Goal: Use online tool/utility: Utilize a website feature to perform a specific function

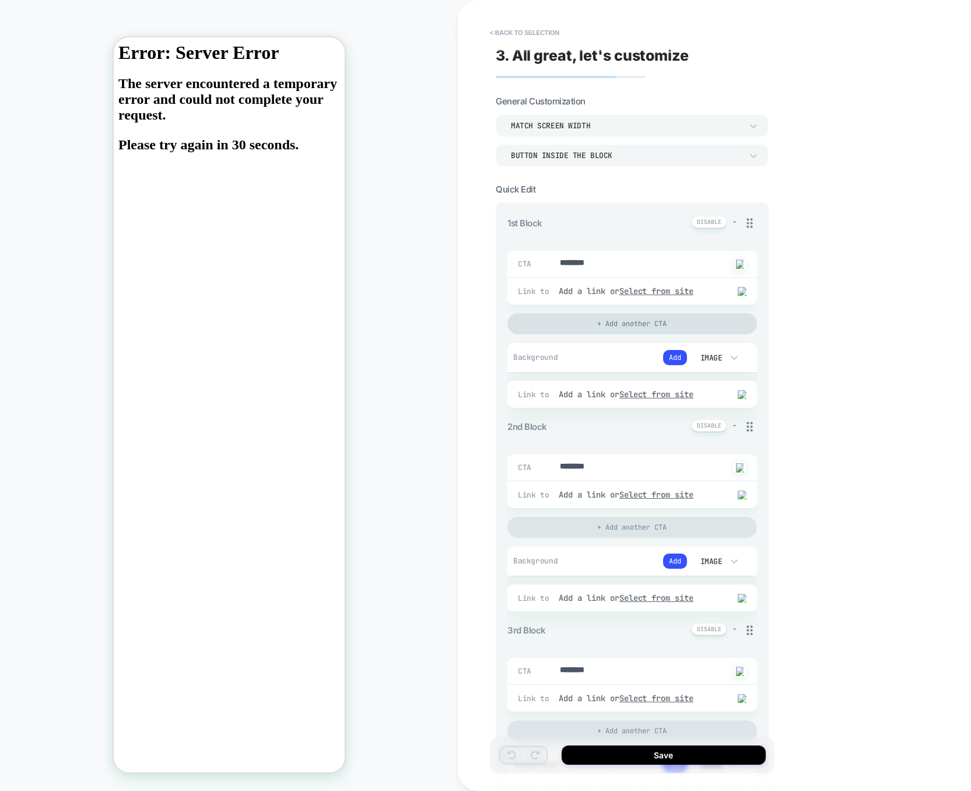
click at [681, 321] on div "+ Add another CTA" at bounding box center [633, 323] width 250 height 21
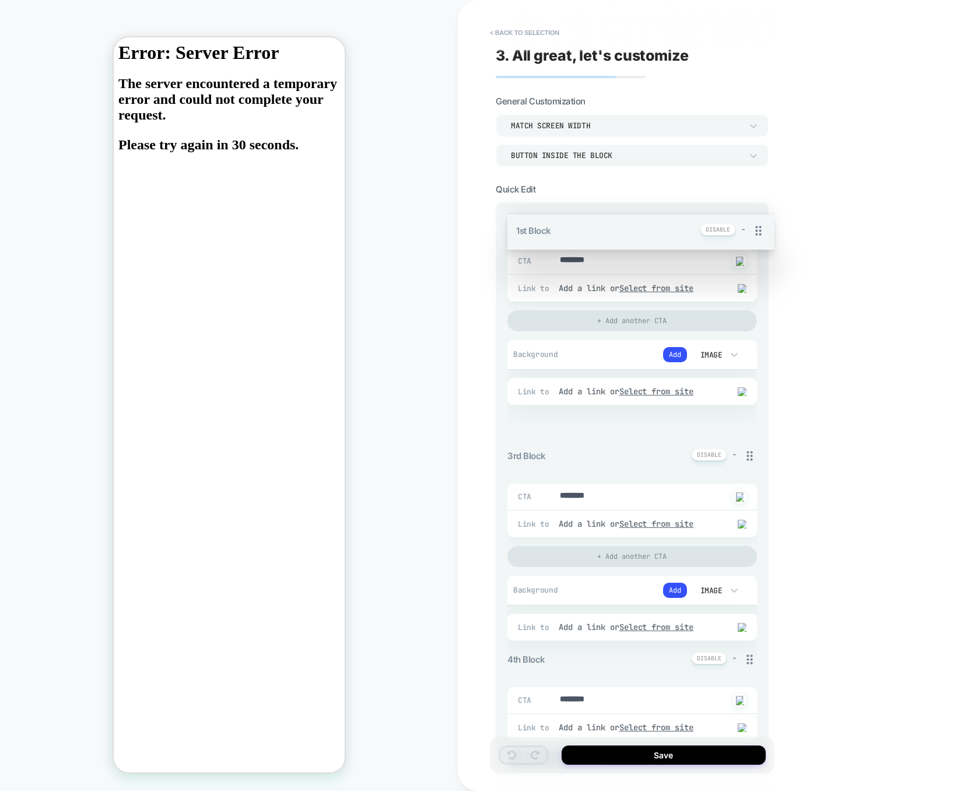
drag, startPoint x: 751, startPoint y: 221, endPoint x: 742, endPoint y: 424, distance: 202.6
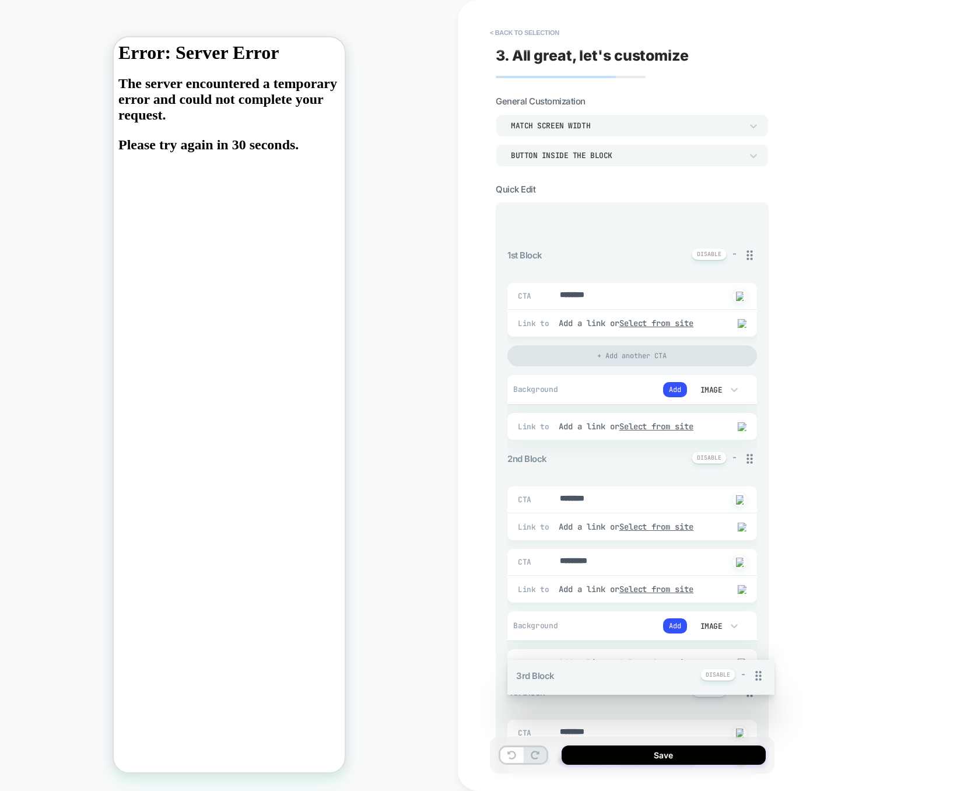
drag, startPoint x: 752, startPoint y: 670, endPoint x: 736, endPoint y: 269, distance: 401.1
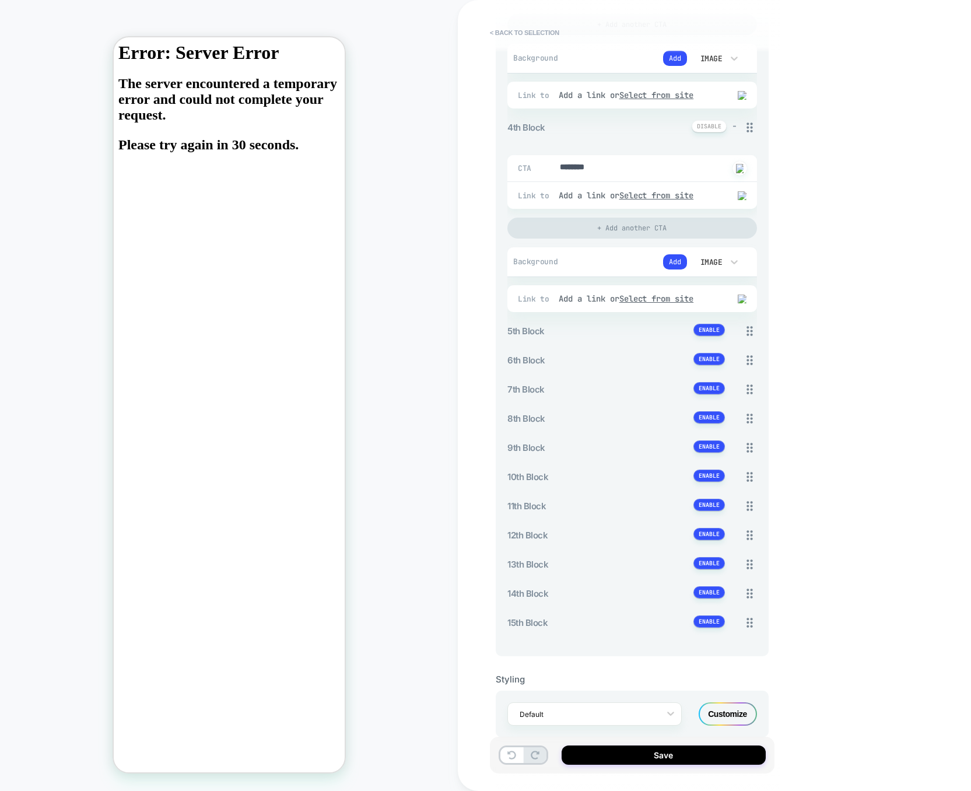
scroll to position [767, 0]
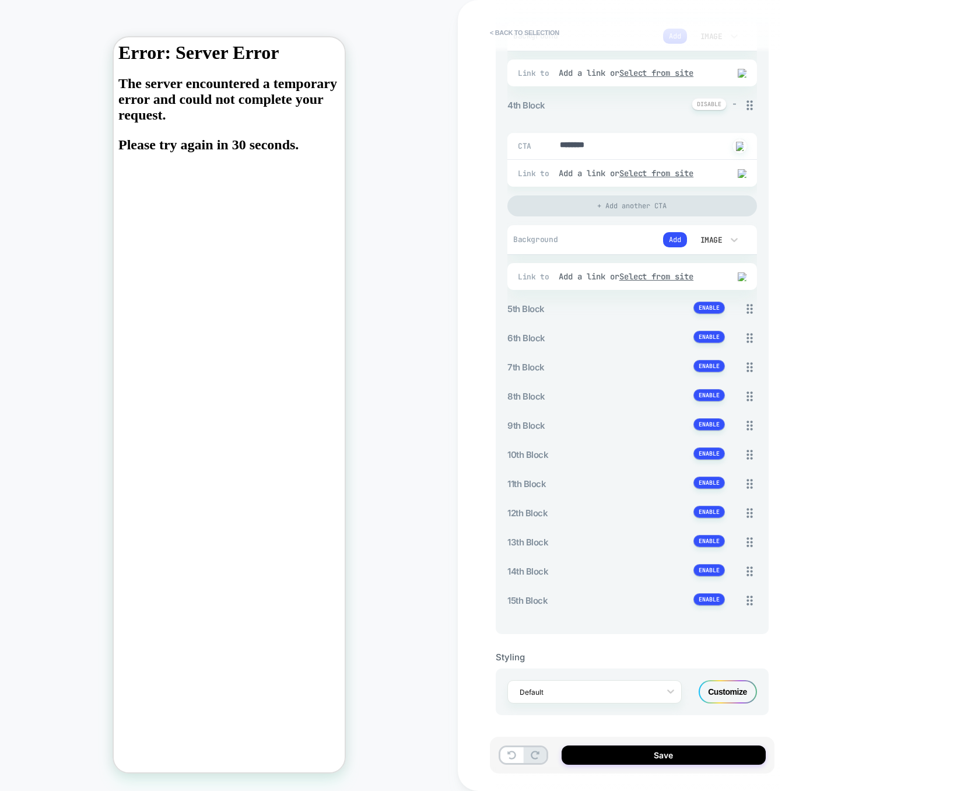
click at [590, 622] on div "1st Block - CTA ******** Click to change to alternative text Link to Add a link…" at bounding box center [633, 39] width 250 height 1168
click at [703, 605] on button at bounding box center [710, 599] width 32 height 12
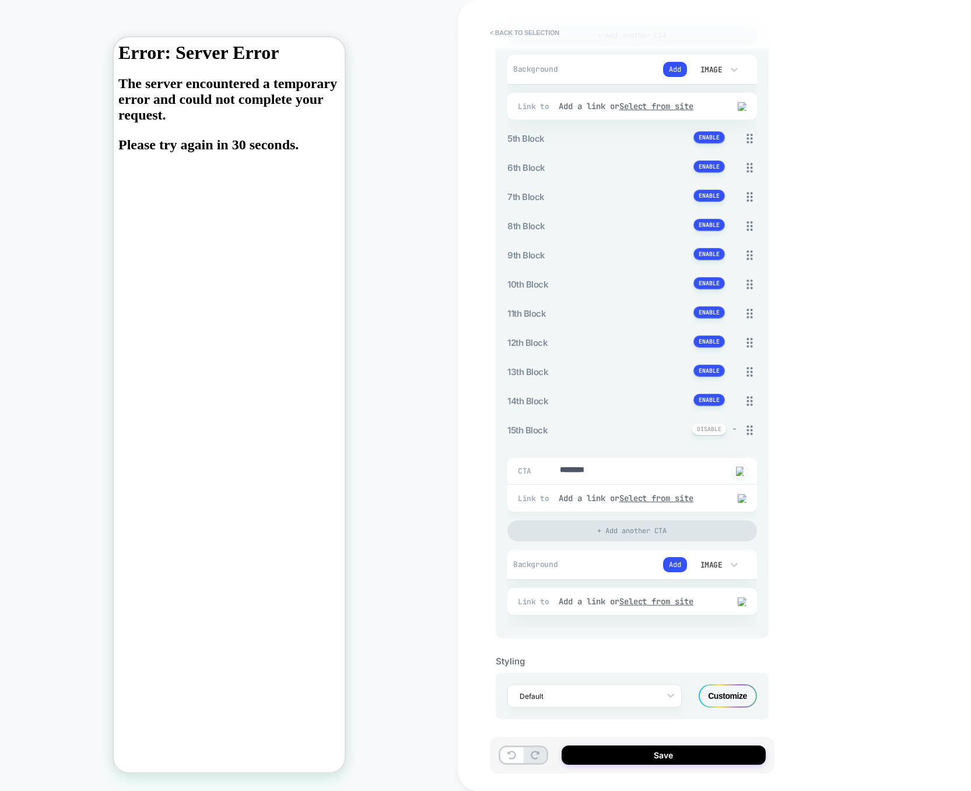
scroll to position [943, 0]
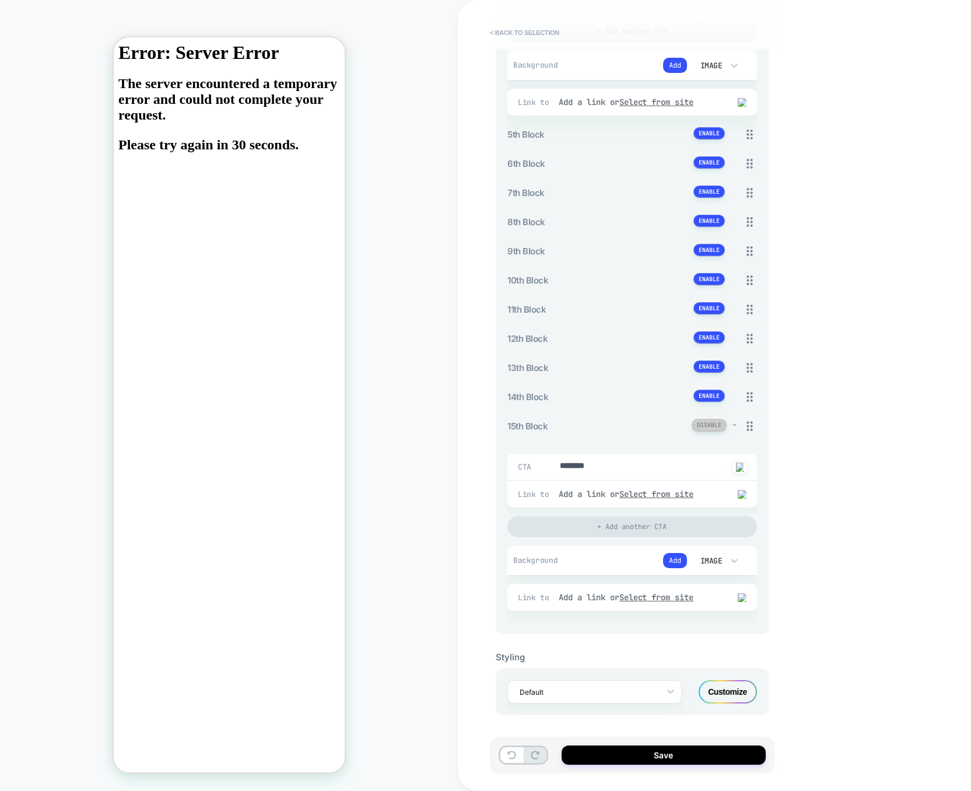
click at [713, 426] on button at bounding box center [709, 425] width 35 height 12
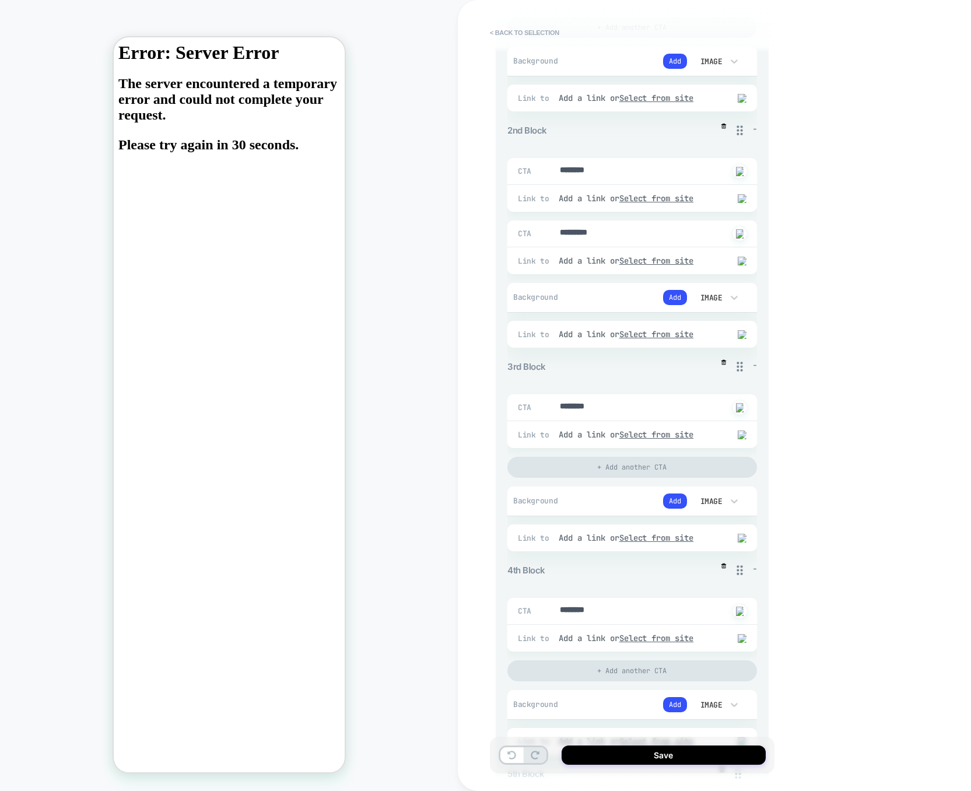
scroll to position [298, 0]
click at [719, 375] on icon at bounding box center [719, 367] width 15 height 15
click at [696, 440] on button "Discard" at bounding box center [688, 441] width 58 height 18
click at [720, 373] on icon at bounding box center [719, 367] width 12 height 12
click at [691, 438] on button "Discard" at bounding box center [688, 441] width 58 height 18
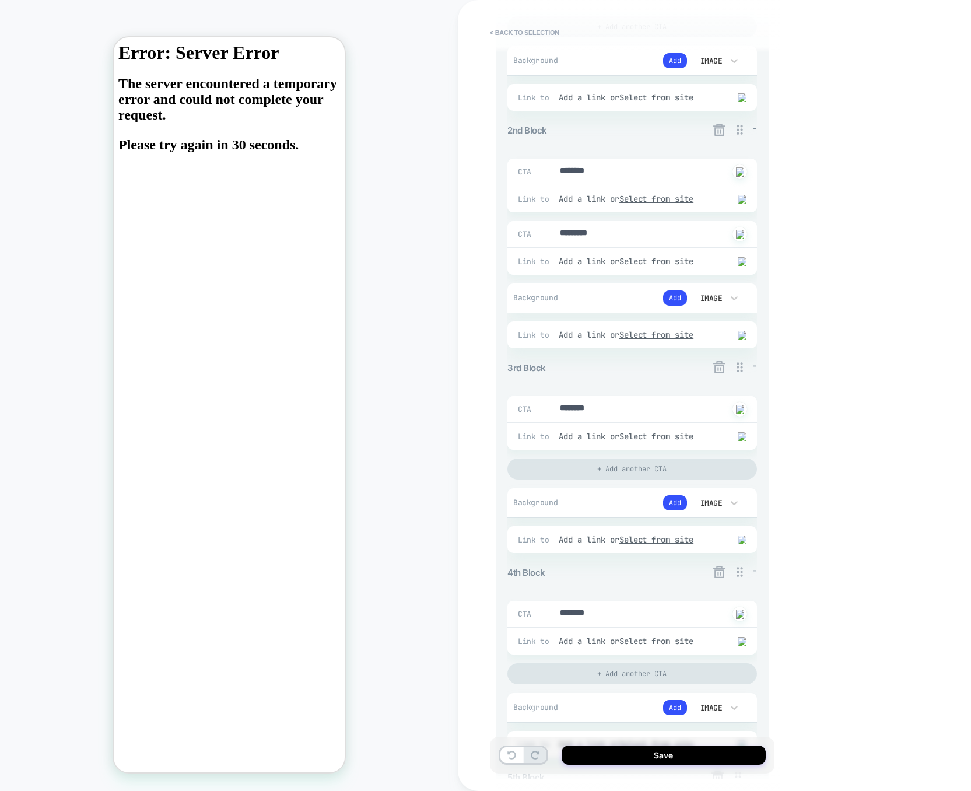
click at [716, 373] on icon at bounding box center [719, 367] width 12 height 12
click at [738, 437] on button "Yes" at bounding box center [752, 441] width 58 height 18
click at [717, 367] on icon at bounding box center [719, 367] width 12 height 12
click at [741, 439] on button "Yes" at bounding box center [752, 441] width 58 height 18
click at [720, 372] on icon at bounding box center [719, 367] width 12 height 12
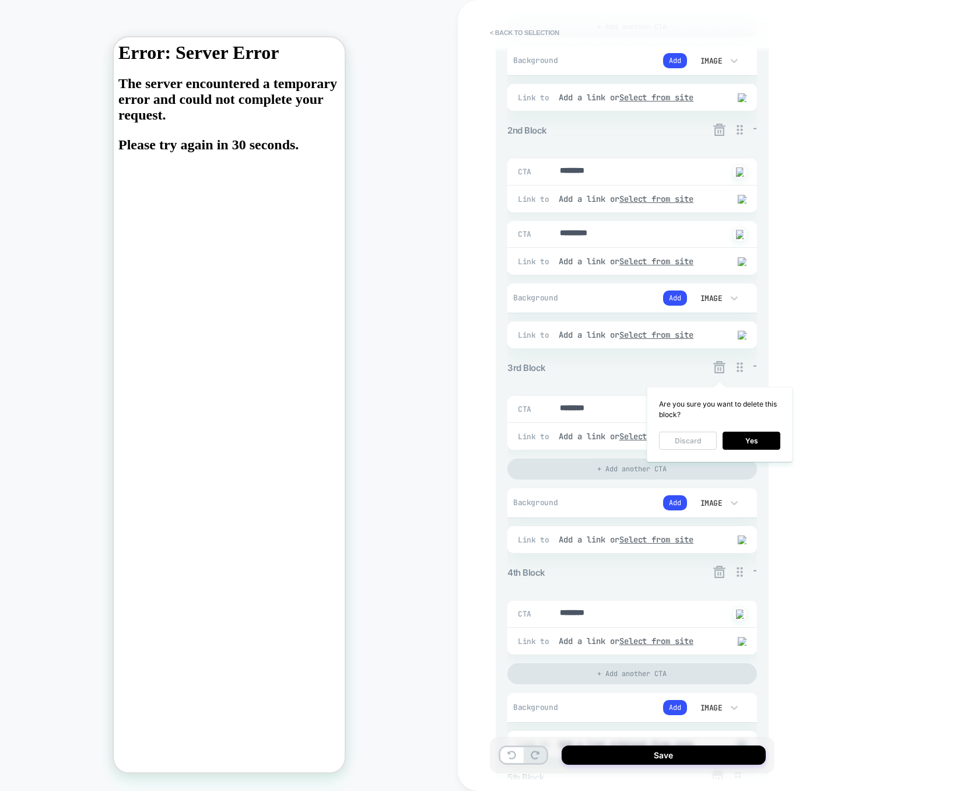
click at [688, 446] on button "Discard" at bounding box center [688, 441] width 58 height 18
click at [717, 373] on icon at bounding box center [719, 367] width 12 height 12
click at [718, 369] on icon at bounding box center [719, 367] width 15 height 15
click at [680, 368] on div "3rd Block -" at bounding box center [633, 368] width 250 height 16
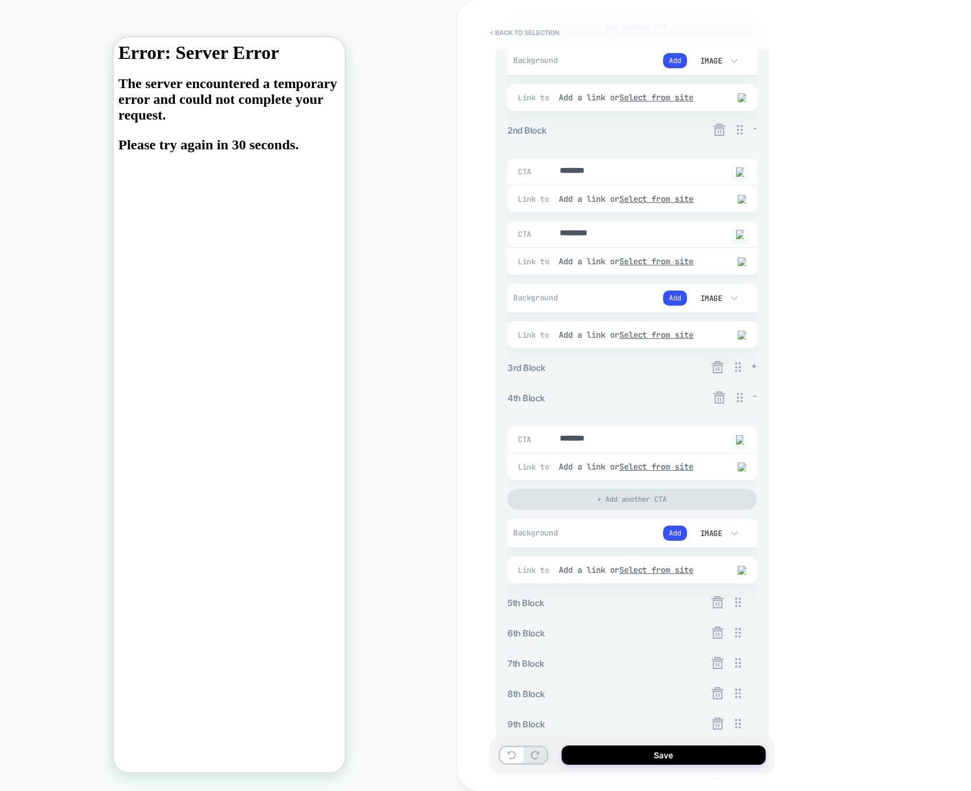
click at [673, 372] on div "3rd Block +" at bounding box center [633, 368] width 250 height 16
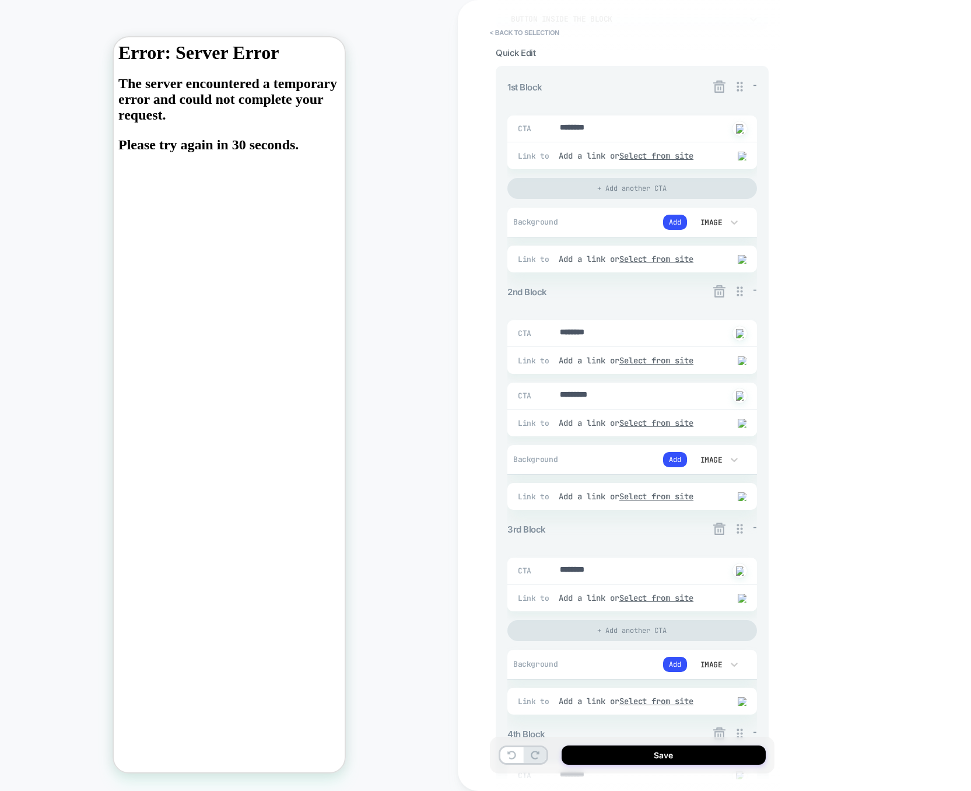
scroll to position [118, 0]
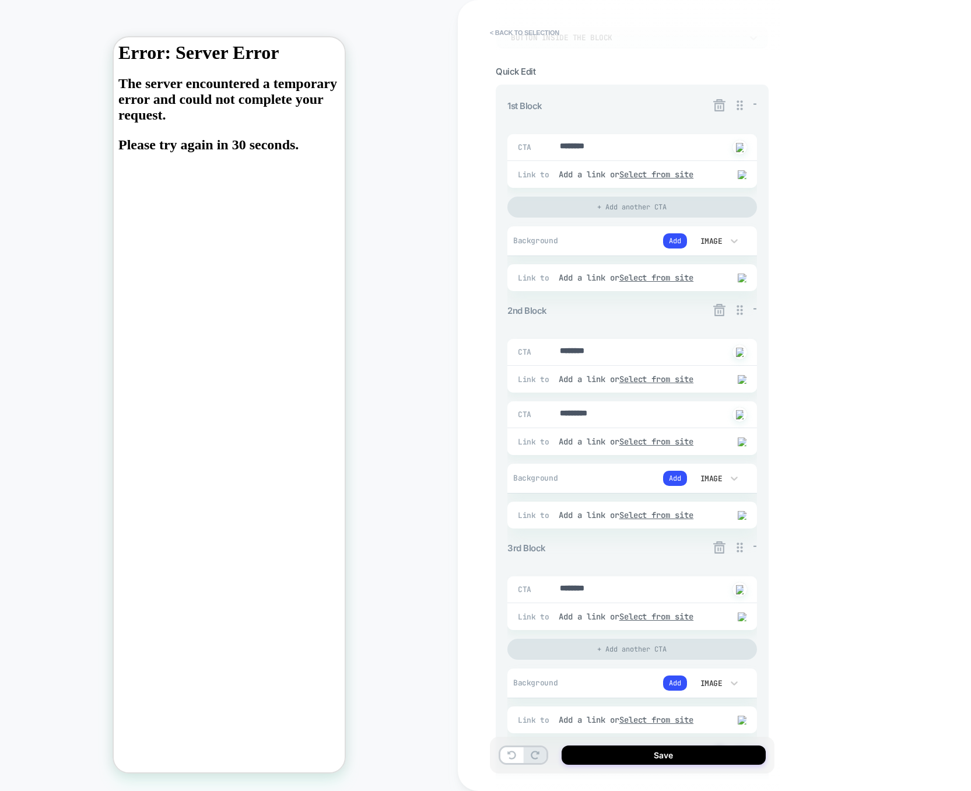
click at [660, 309] on div "2nd Block -" at bounding box center [633, 311] width 250 height 16
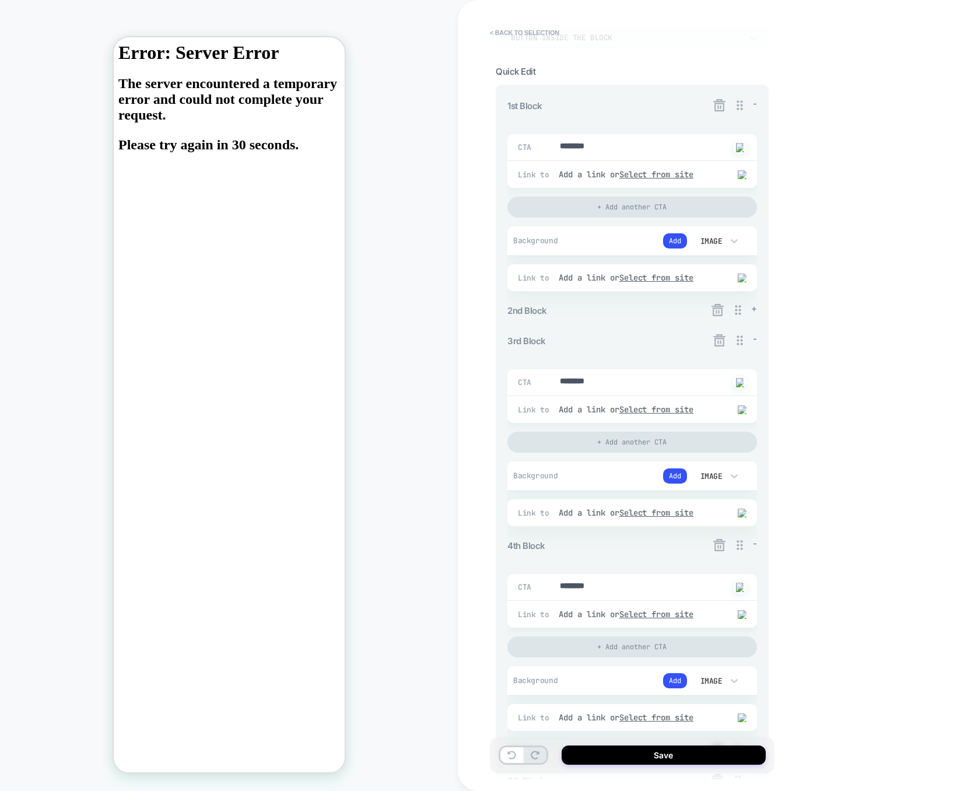
click at [660, 309] on div "2nd Block +" at bounding box center [633, 311] width 250 height 16
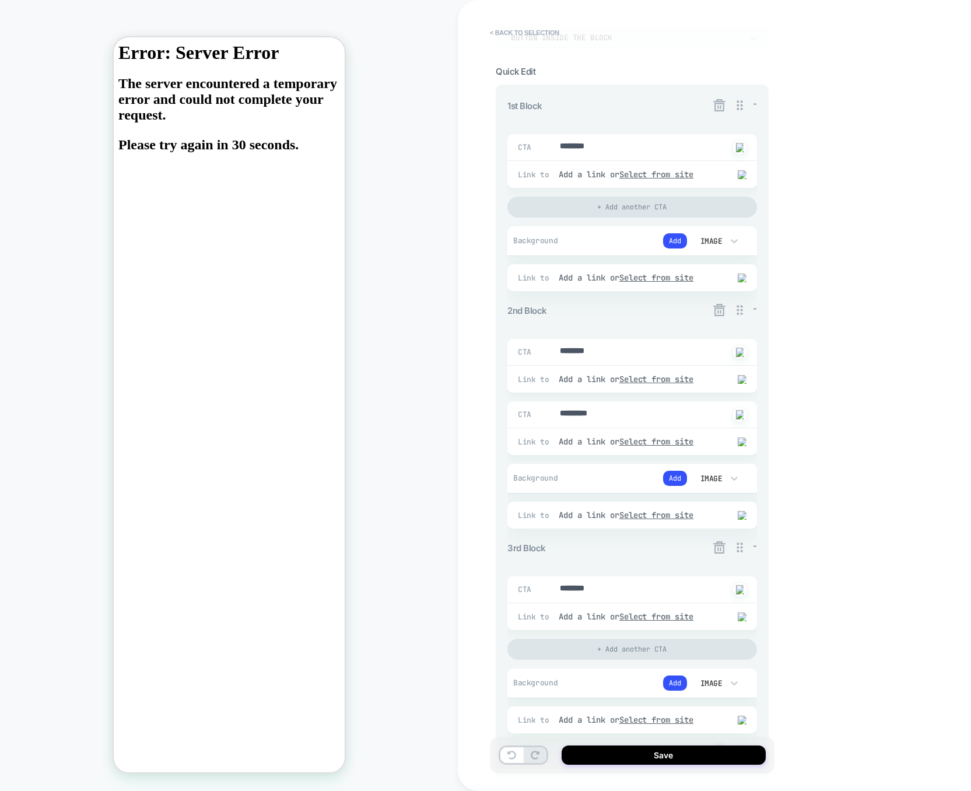
click at [719, 313] on icon at bounding box center [719, 310] width 15 height 15
click at [737, 377] on button "Yes" at bounding box center [752, 379] width 58 height 18
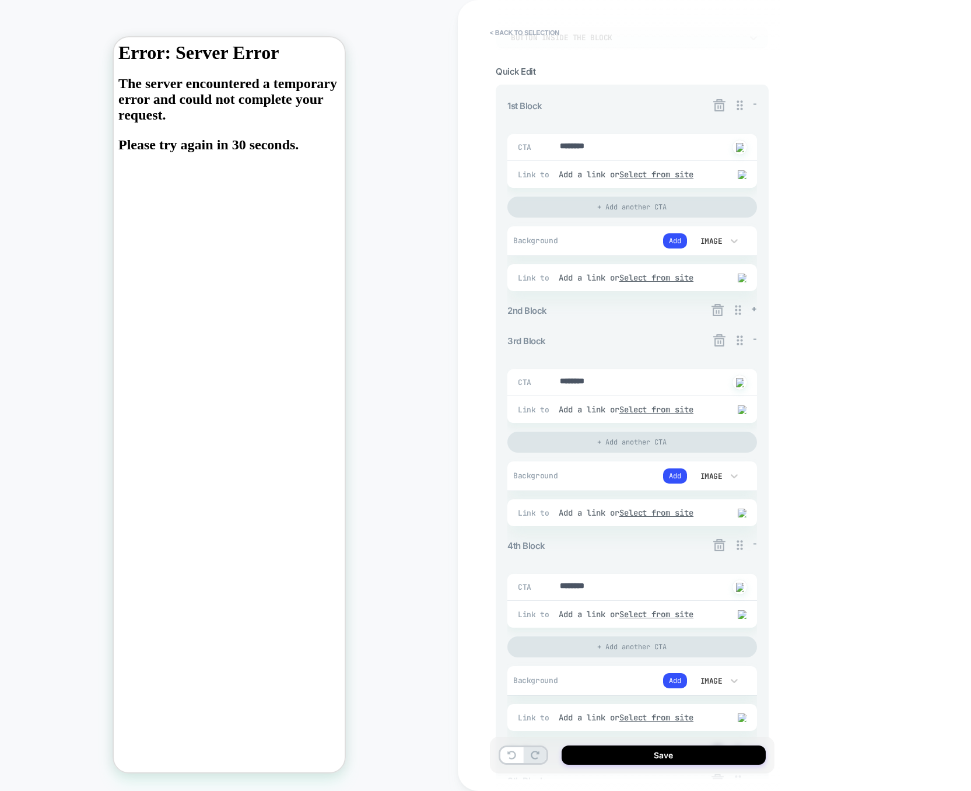
click at [754, 310] on span "+" at bounding box center [754, 308] width 6 height 11
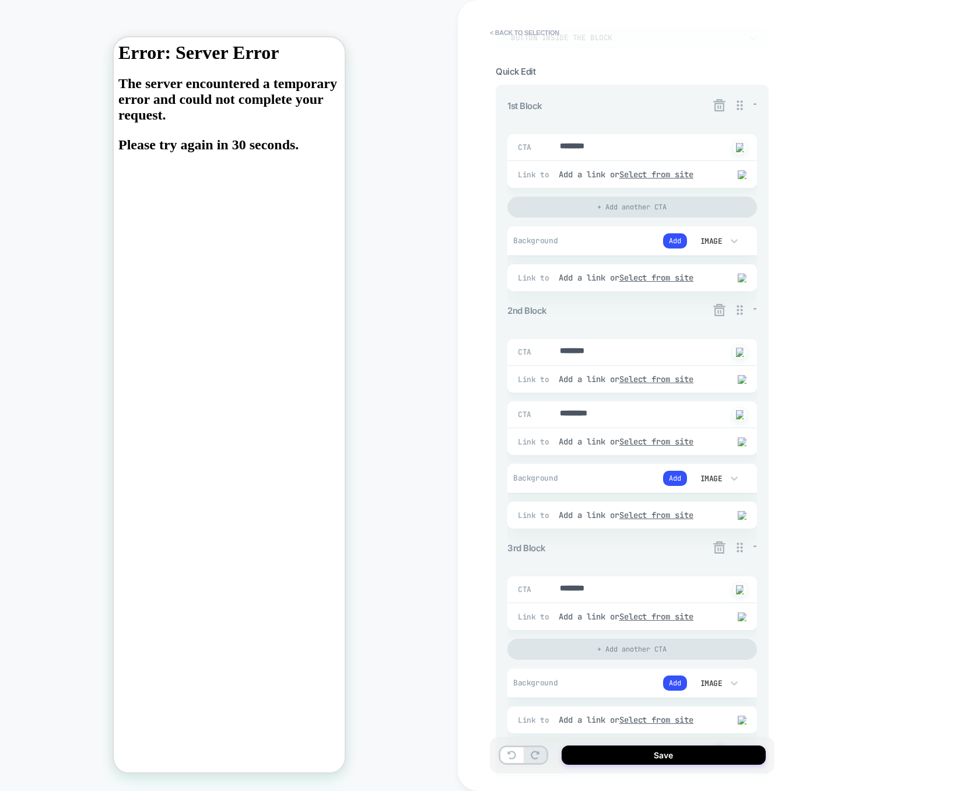
click at [754, 310] on span "-" at bounding box center [755, 308] width 4 height 11
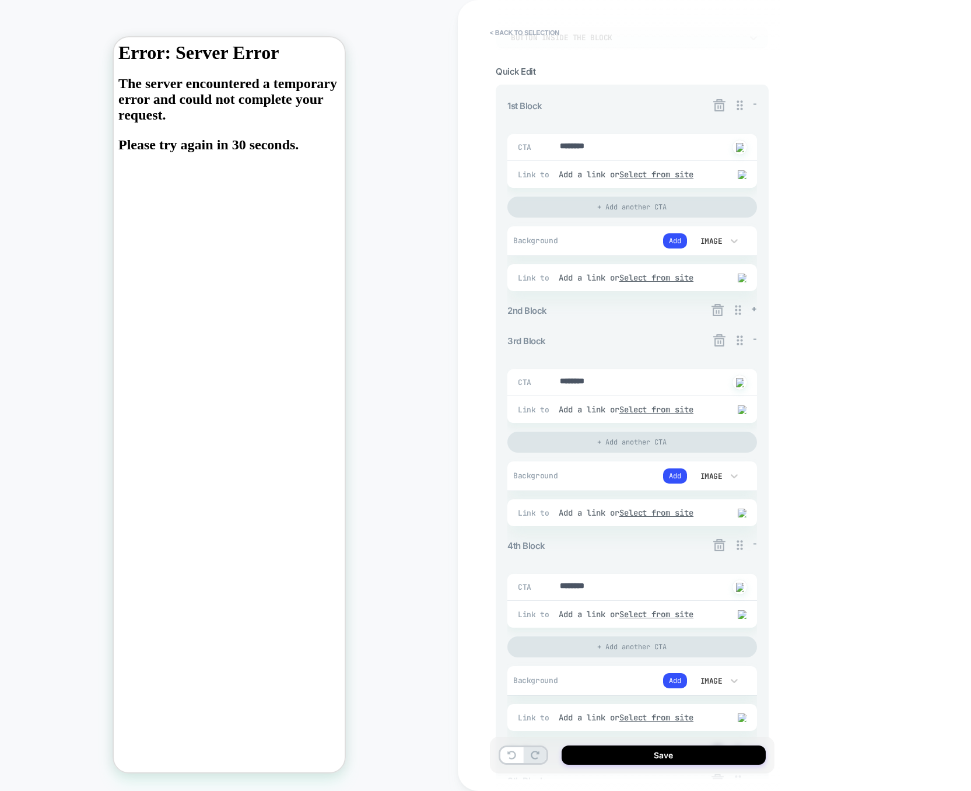
click at [754, 310] on span "+" at bounding box center [754, 308] width 6 height 11
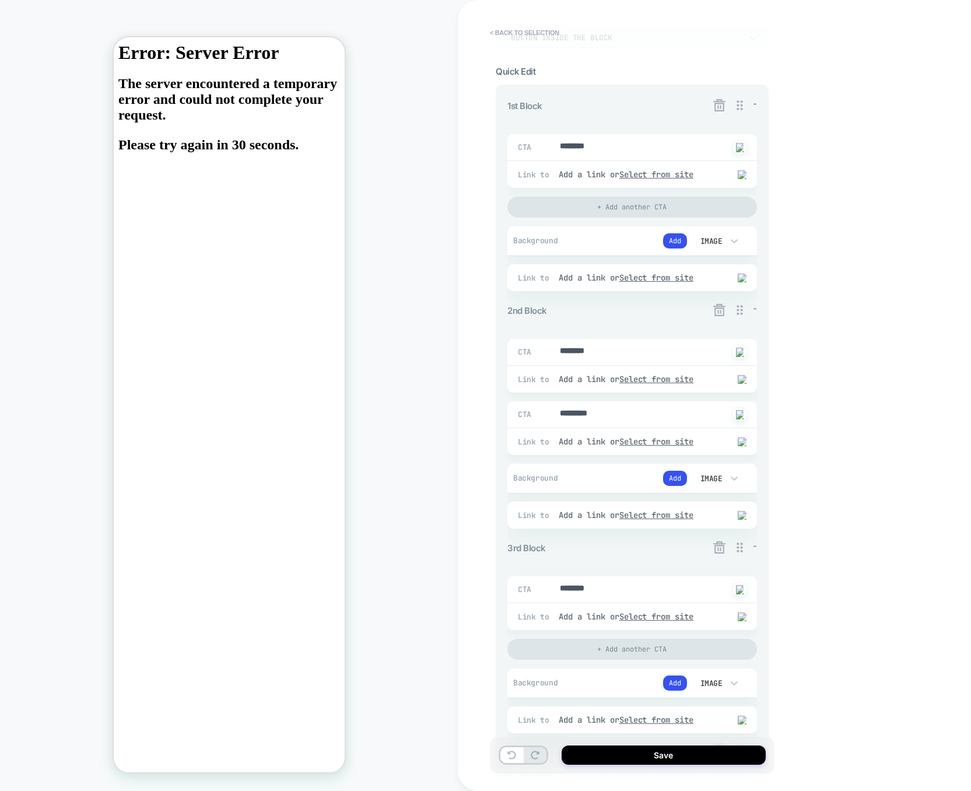
click at [754, 310] on span "-" at bounding box center [755, 308] width 4 height 11
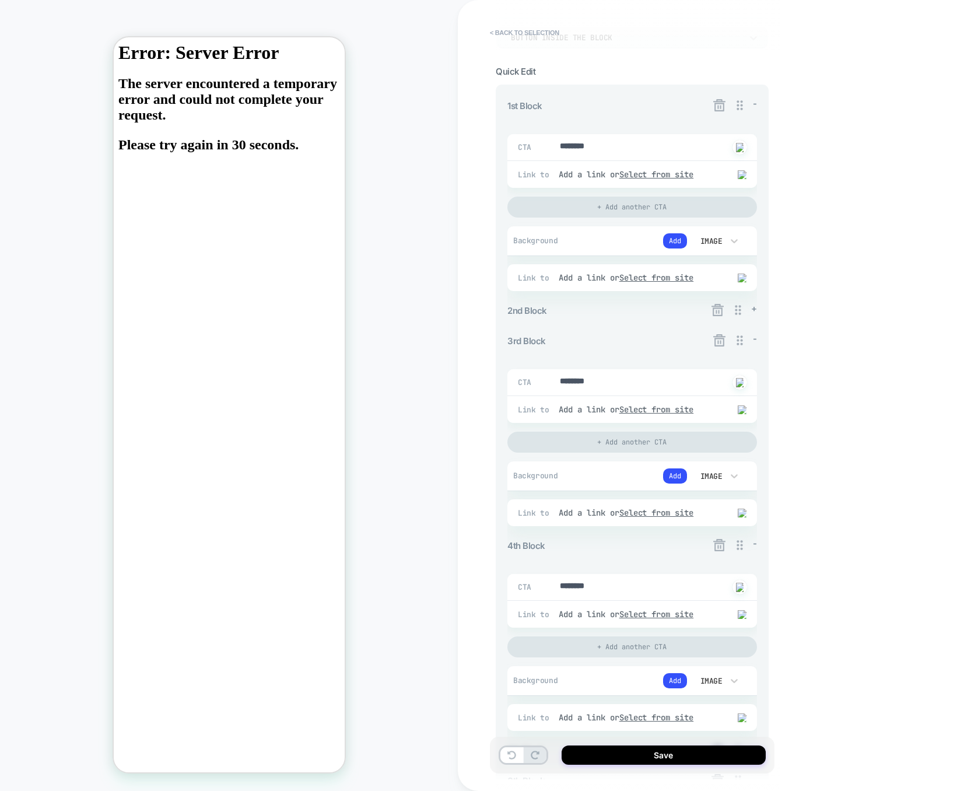
click at [754, 310] on span "+" at bounding box center [754, 308] width 6 height 11
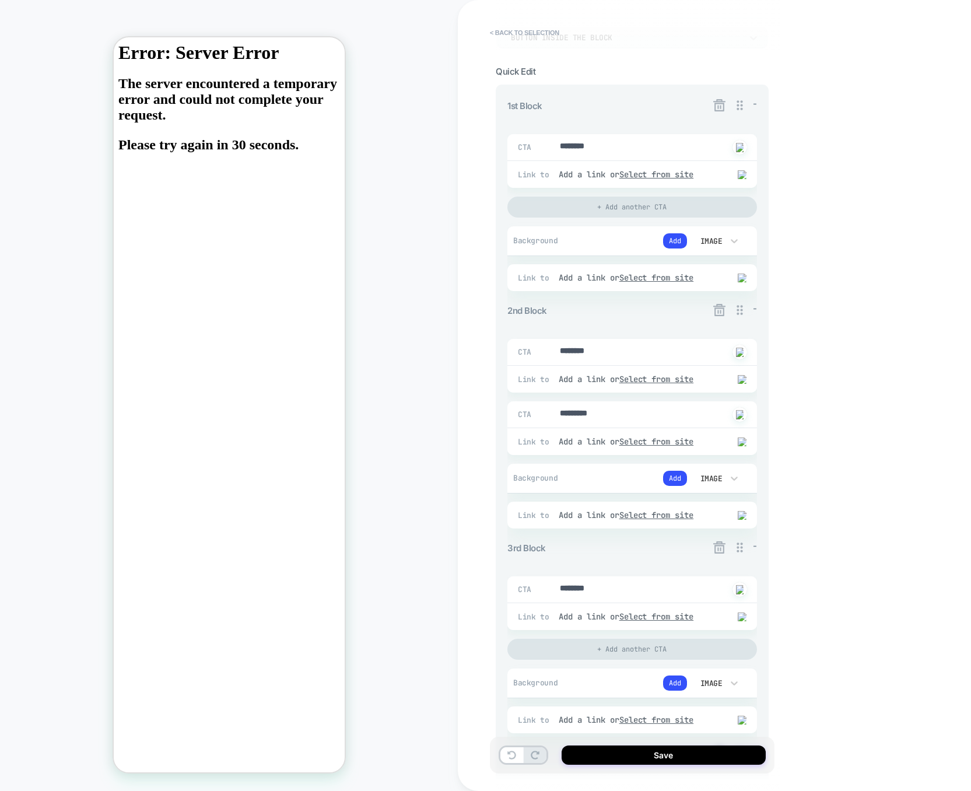
click at [754, 310] on span "-" at bounding box center [755, 308] width 4 height 11
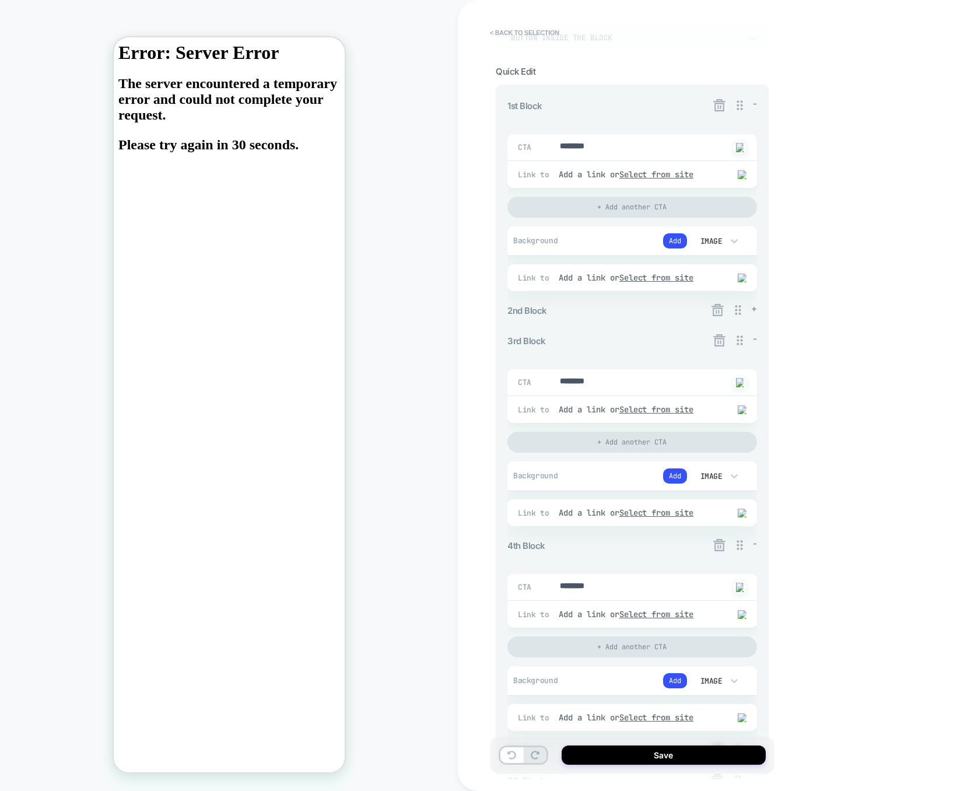
click at [754, 310] on span "+" at bounding box center [754, 308] width 6 height 11
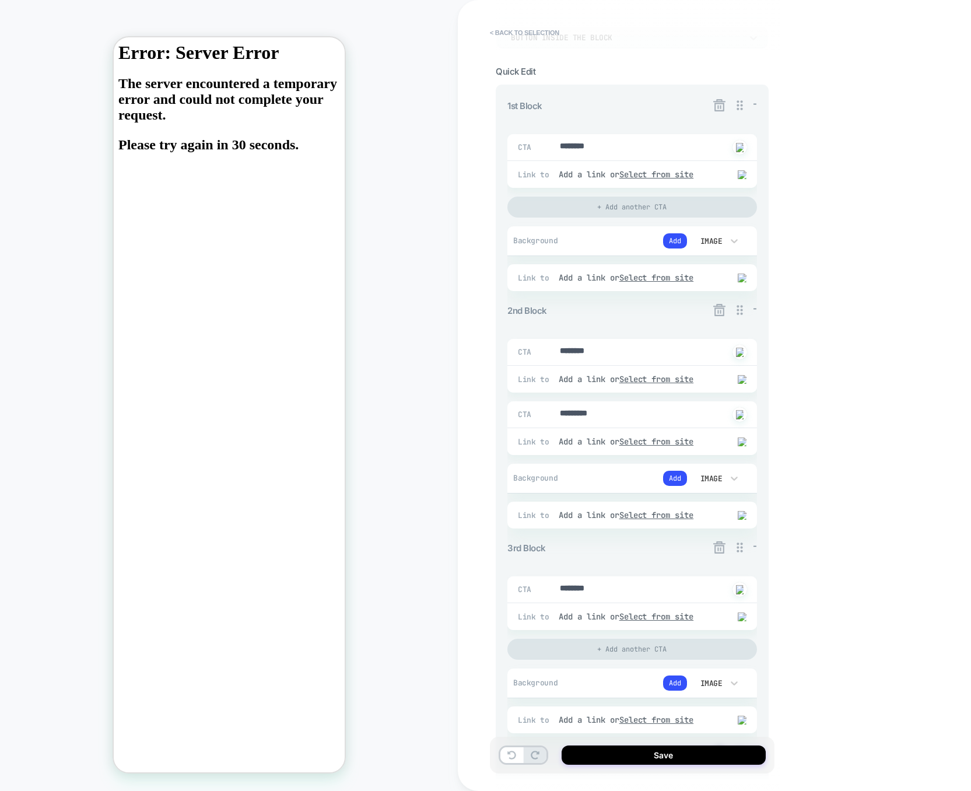
click at [757, 101] on span "-" at bounding box center [755, 103] width 4 height 11
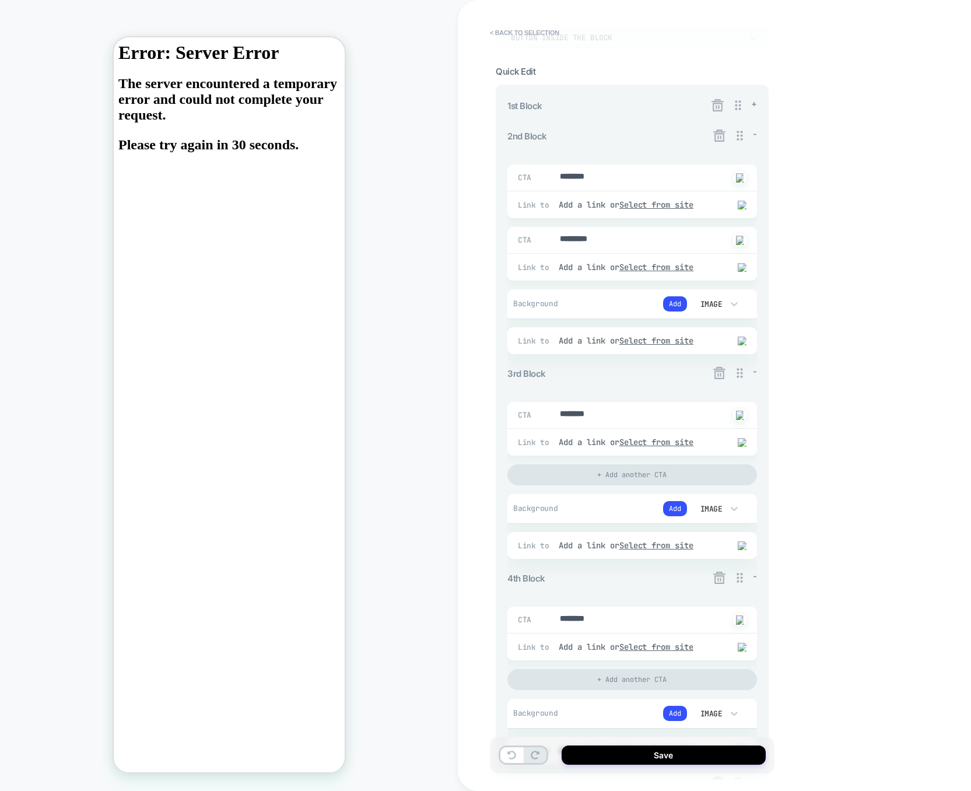
click at [756, 102] on span "+" at bounding box center [754, 103] width 6 height 11
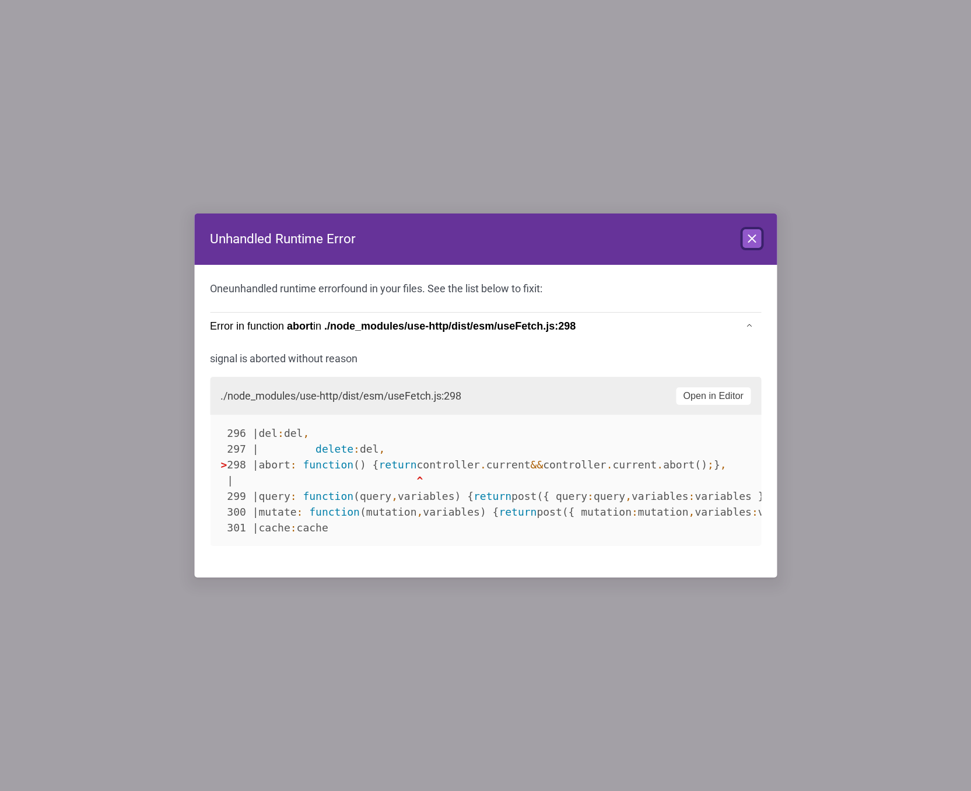
click at [751, 240] on icon at bounding box center [752, 239] width 14 height 14
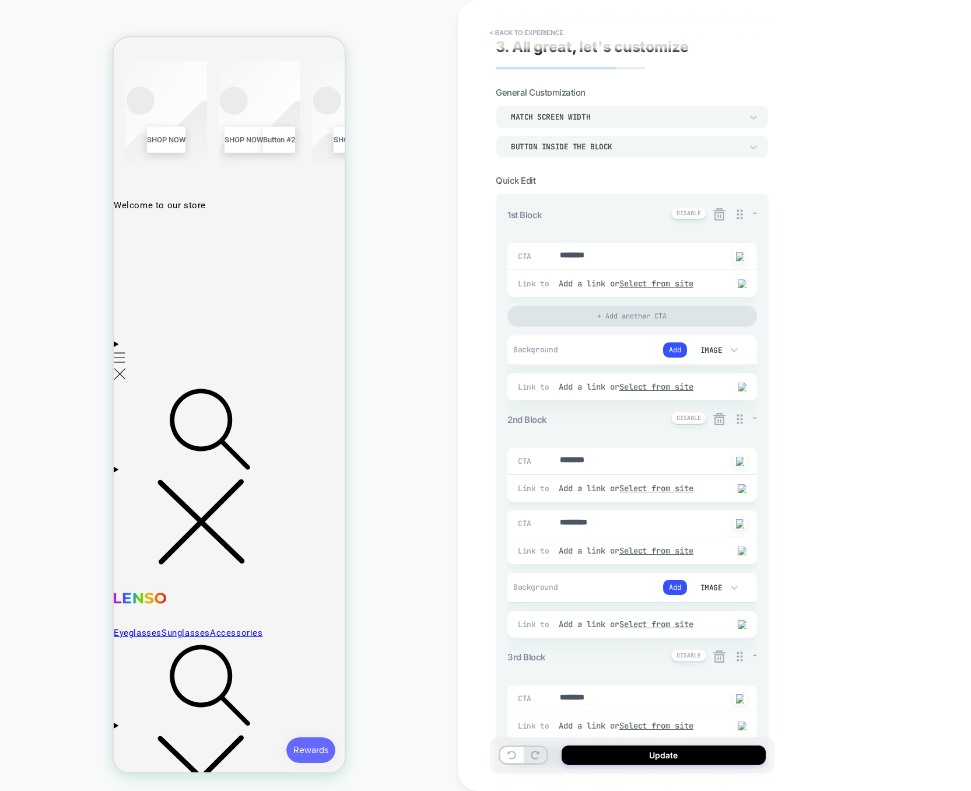
scroll to position [8, 0]
click at [722, 422] on icon at bounding box center [719, 420] width 15 height 15
click at [755, 486] on button "Yes" at bounding box center [752, 490] width 58 height 18
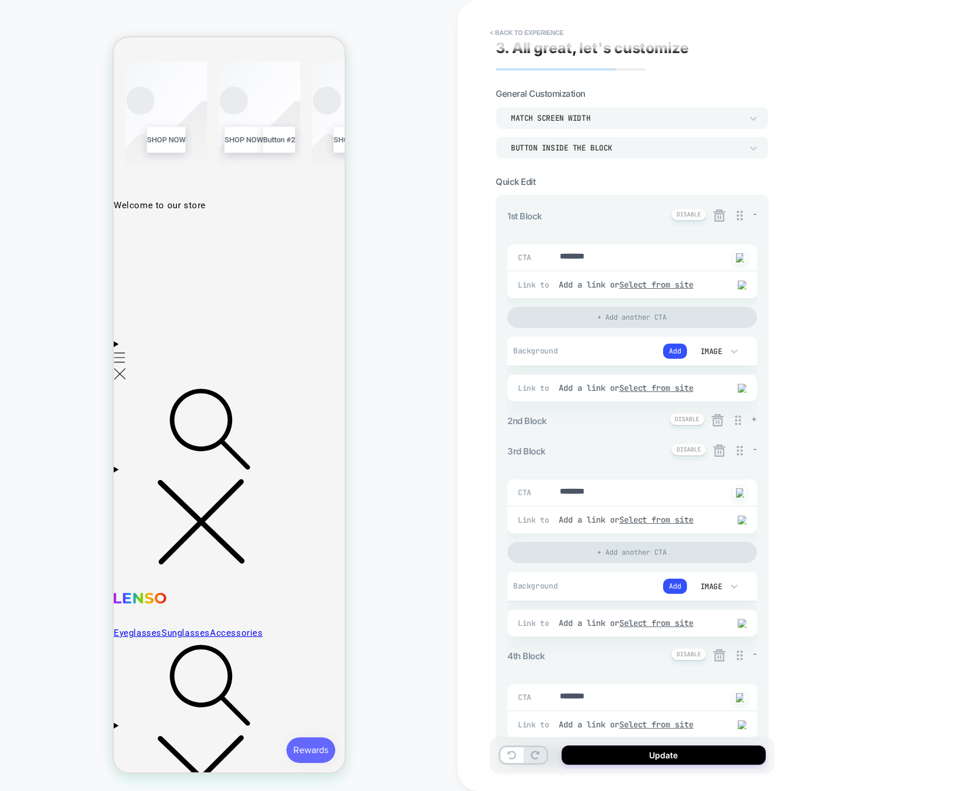
click at [716, 419] on icon at bounding box center [718, 420] width 12 height 12
click at [734, 492] on button "Yes" at bounding box center [749, 490] width 58 height 18
click at [717, 422] on icon at bounding box center [718, 420] width 15 height 15
click at [685, 494] on button "Discard" at bounding box center [686, 490] width 58 height 18
click at [715, 424] on icon at bounding box center [718, 420] width 15 height 15
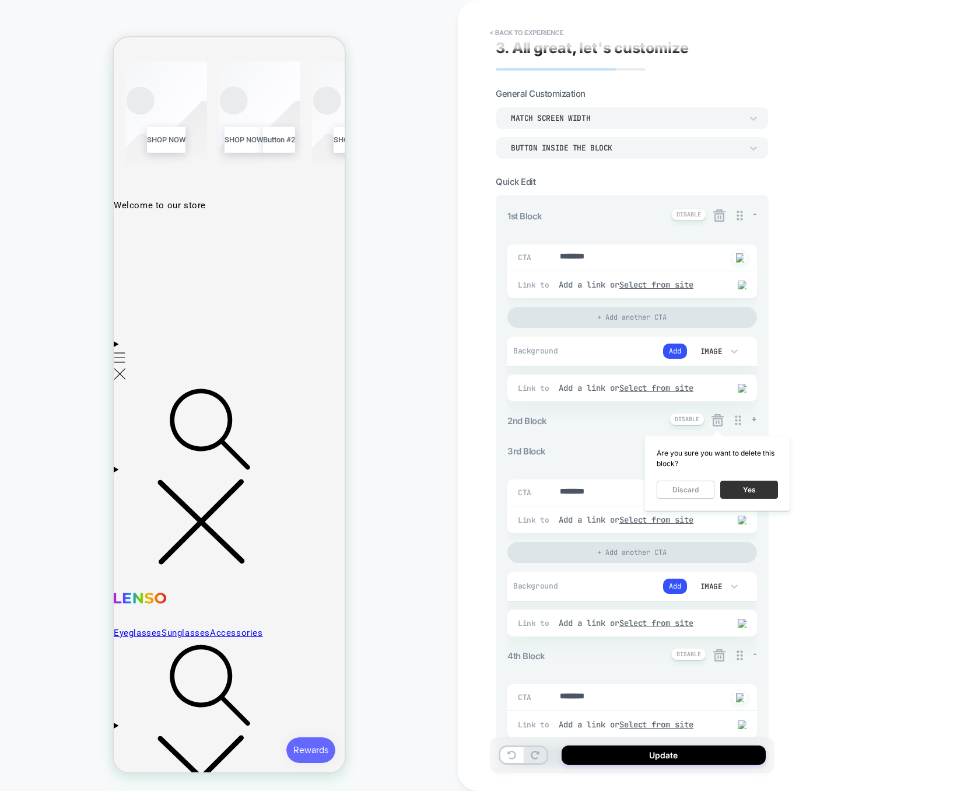
click at [740, 485] on button "Yes" at bounding box center [749, 490] width 58 height 18
click at [691, 423] on button at bounding box center [687, 419] width 35 height 12
click at [691, 423] on button at bounding box center [689, 419] width 32 height 12
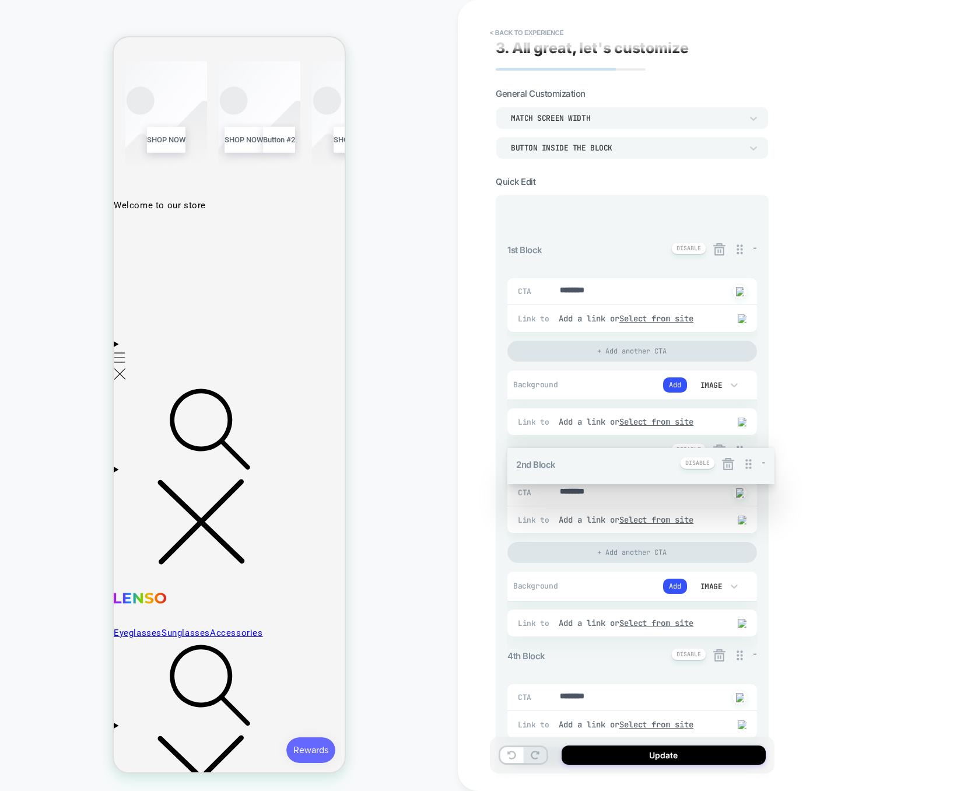
drag, startPoint x: 736, startPoint y: 425, endPoint x: 717, endPoint y: 243, distance: 183.6
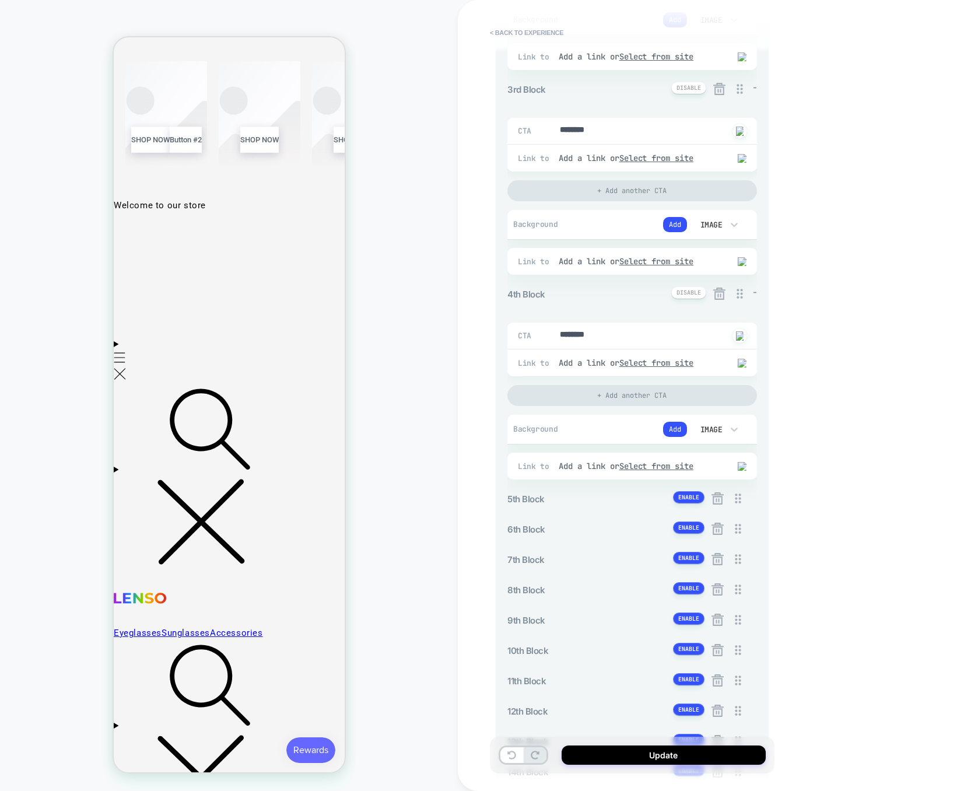
scroll to position [793, 0]
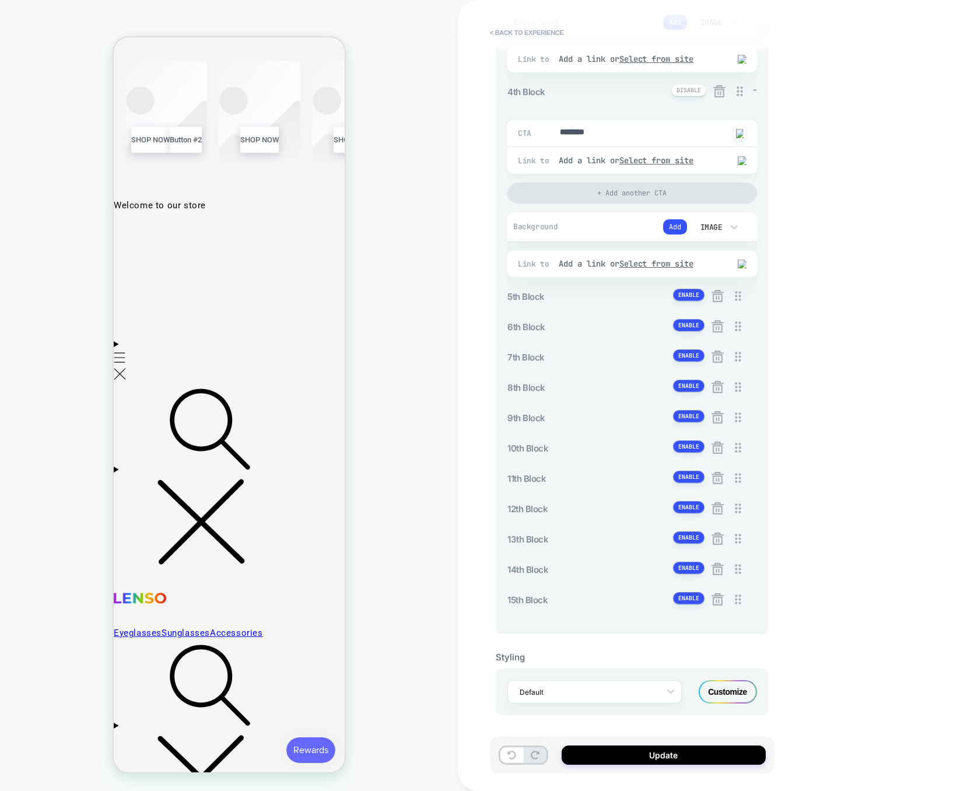
click at [733, 692] on div "Customize" at bounding box center [728, 691] width 58 height 23
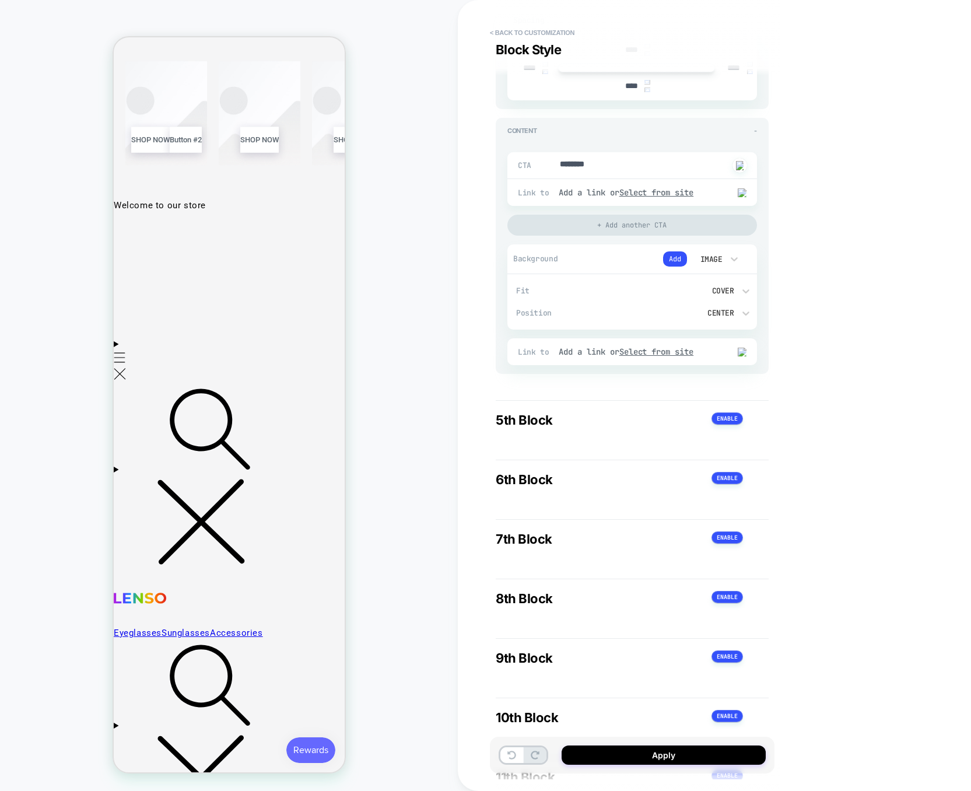
scroll to position [2876, 0]
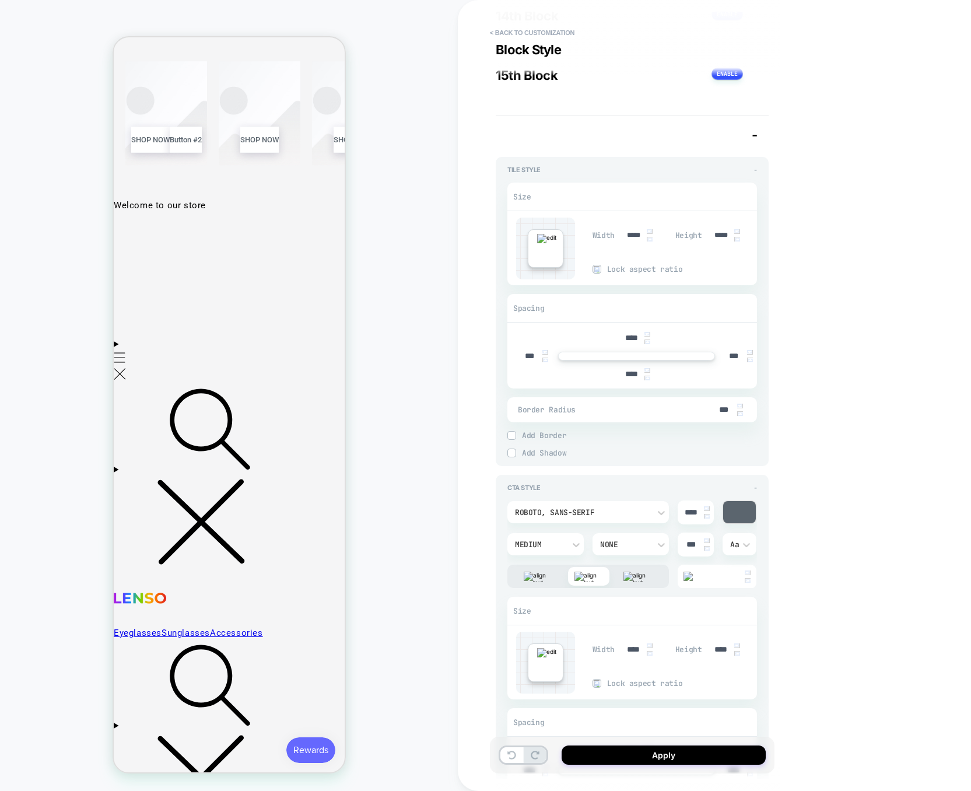
scroll to position [3833, 0]
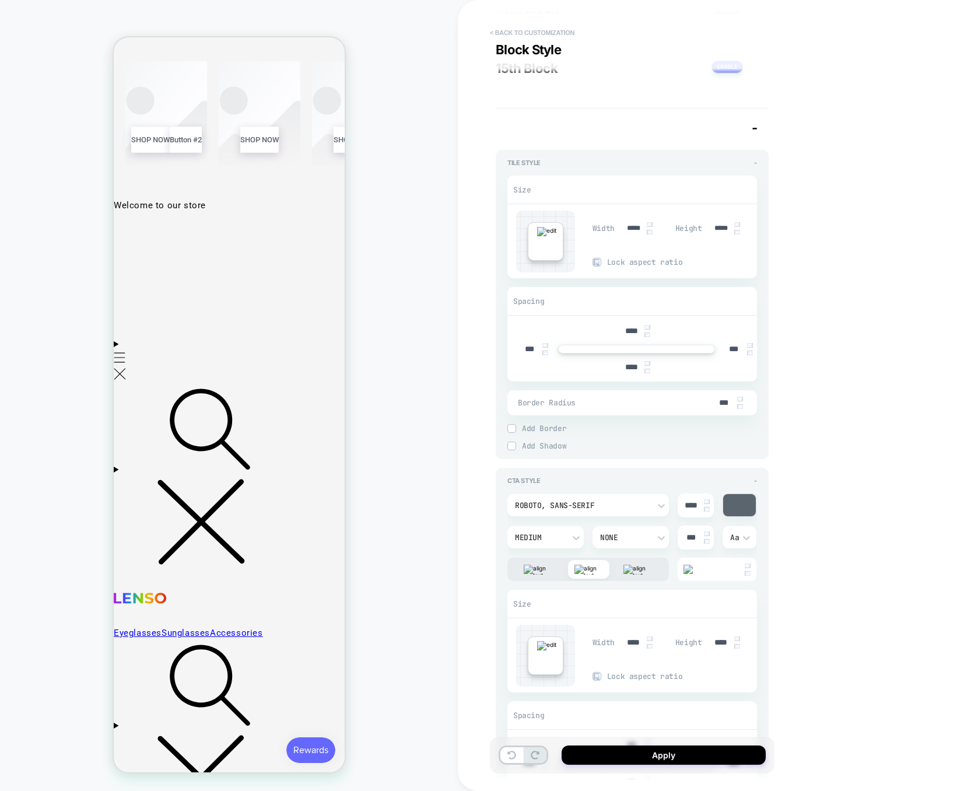
click at [516, 32] on button "< Back to customization" at bounding box center [532, 32] width 96 height 19
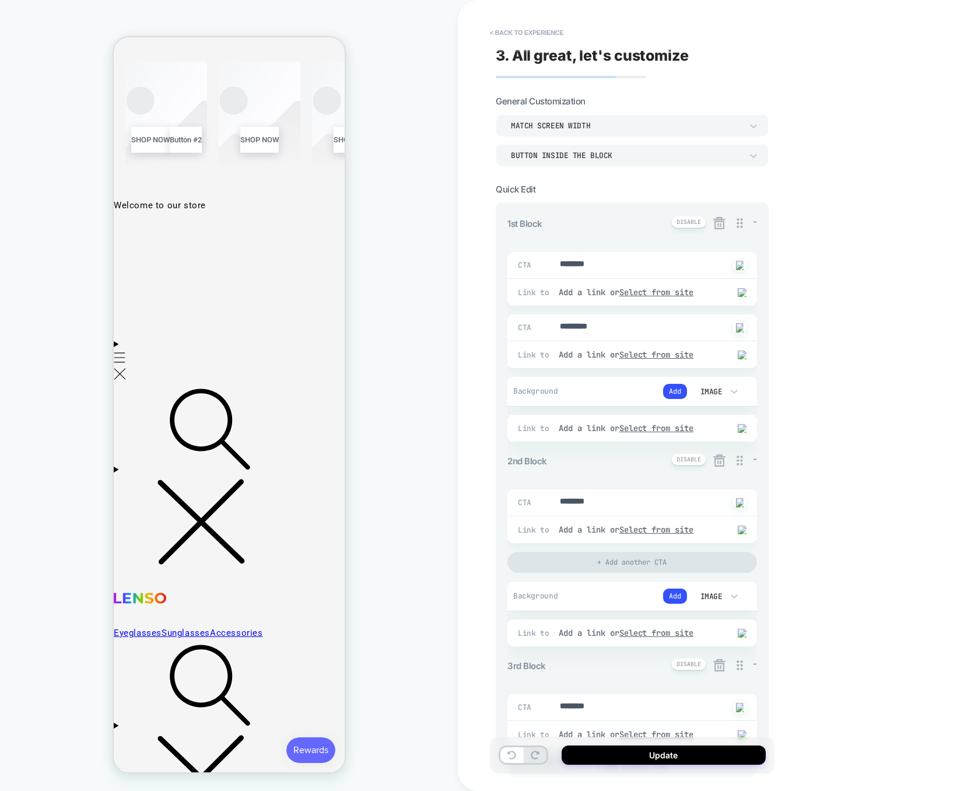
click at [516, 32] on button "< Back to experience" at bounding box center [526, 32] width 85 height 19
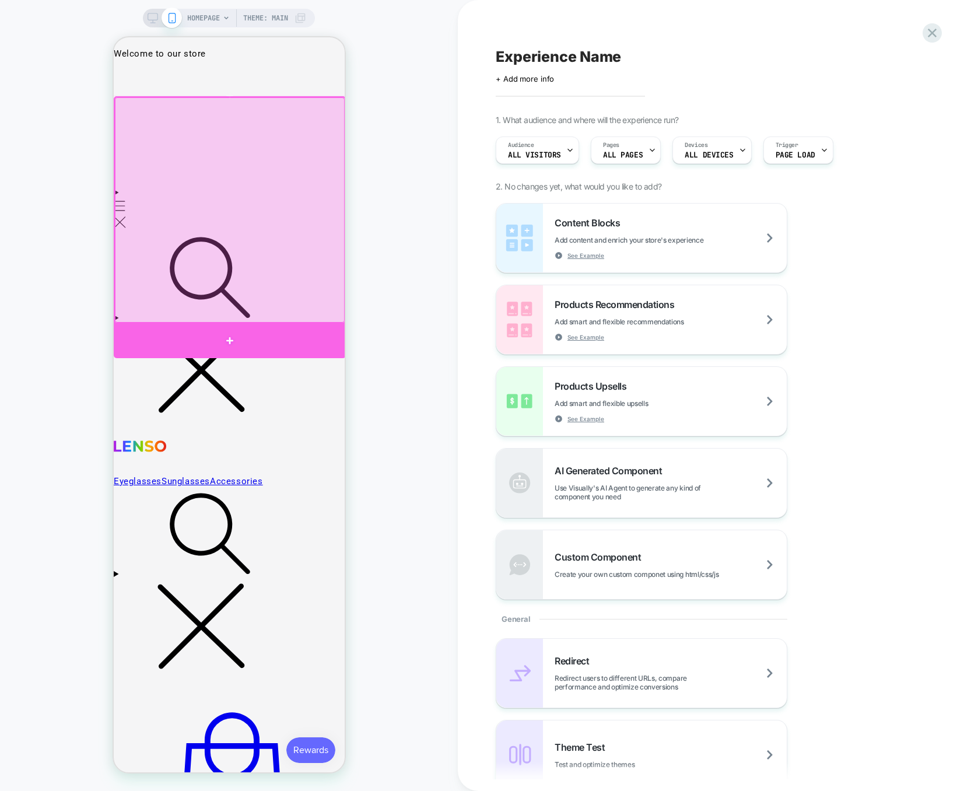
click at [288, 334] on div at bounding box center [229, 341] width 232 height 34
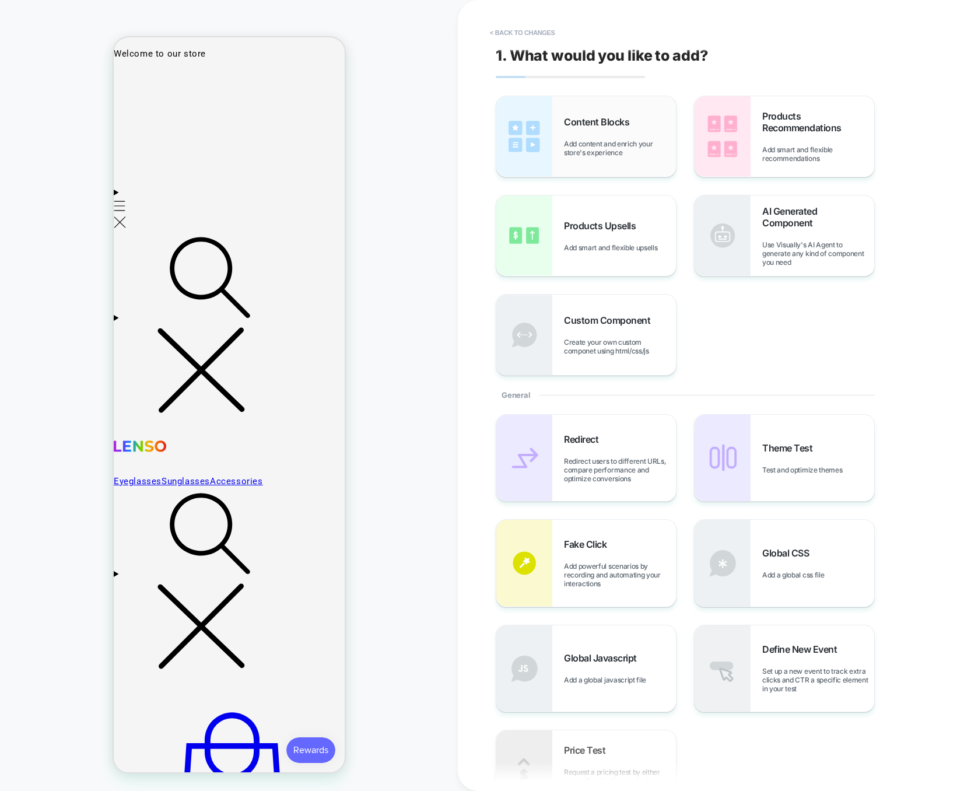
click at [639, 174] on div "Content Blocks Add content and enrich your store's experience" at bounding box center [586, 136] width 180 height 81
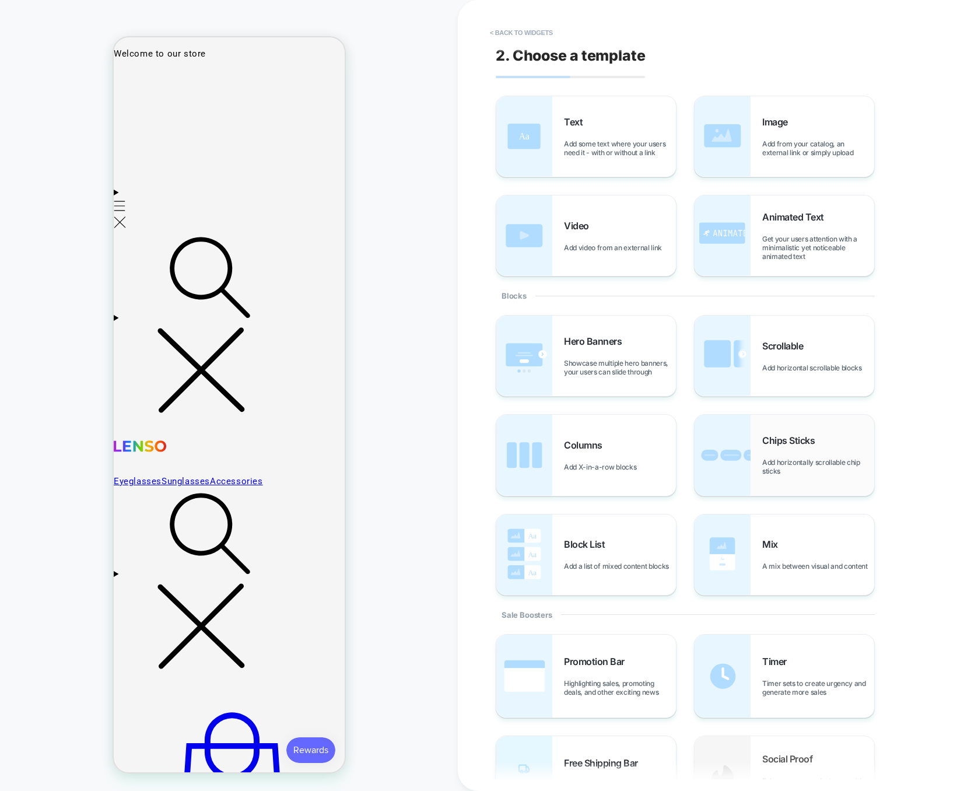
click at [779, 450] on div "Chips Sticks Add horizontally scrollable chip sticks" at bounding box center [818, 455] width 112 height 41
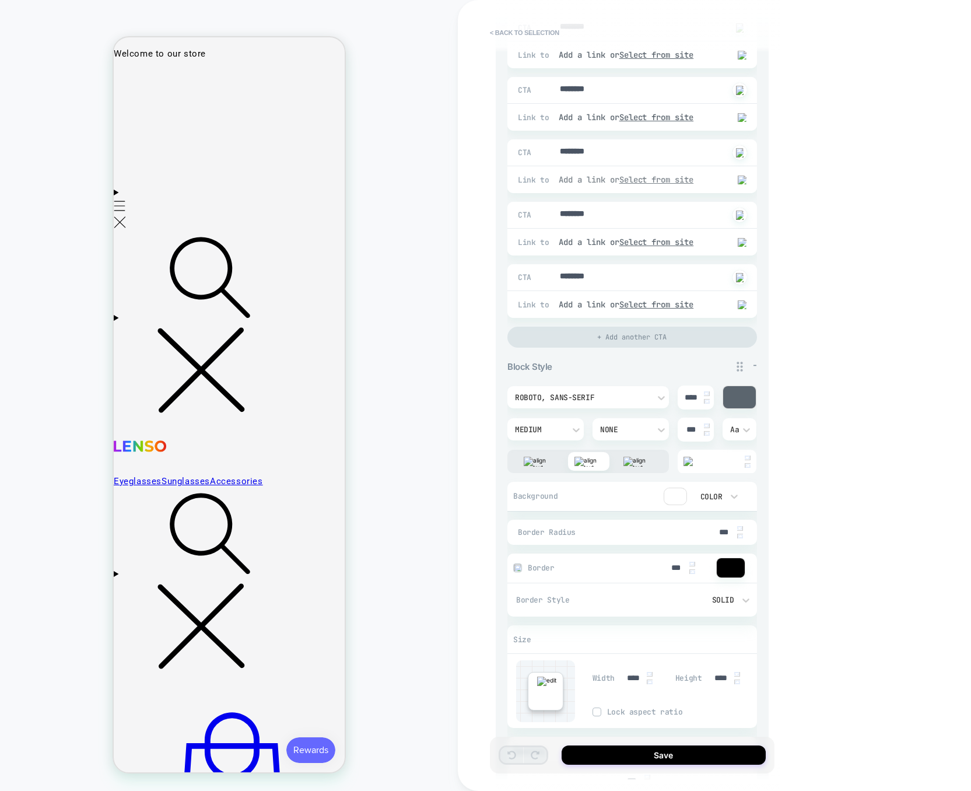
scroll to position [0, 0]
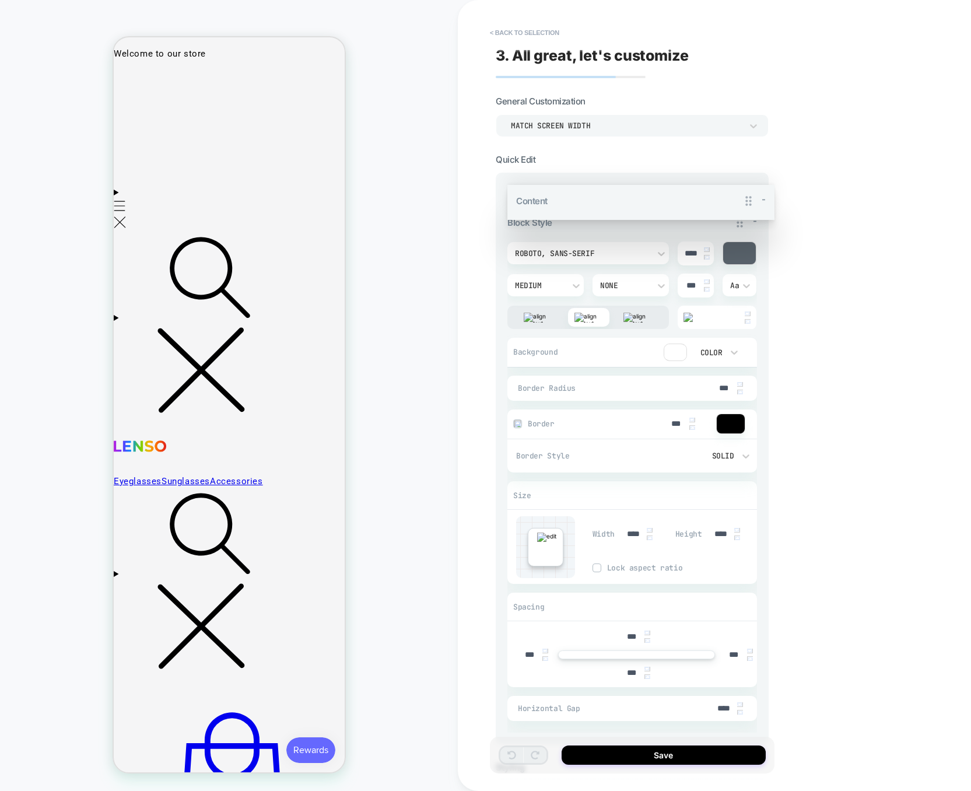
drag, startPoint x: 737, startPoint y: 188, endPoint x: 738, endPoint y: 181, distance: 6.5
click at [738, 186] on div "Content - CTA ******** Click to change to alternative text Link to Add a link o…" at bounding box center [633, 459] width 250 height 547
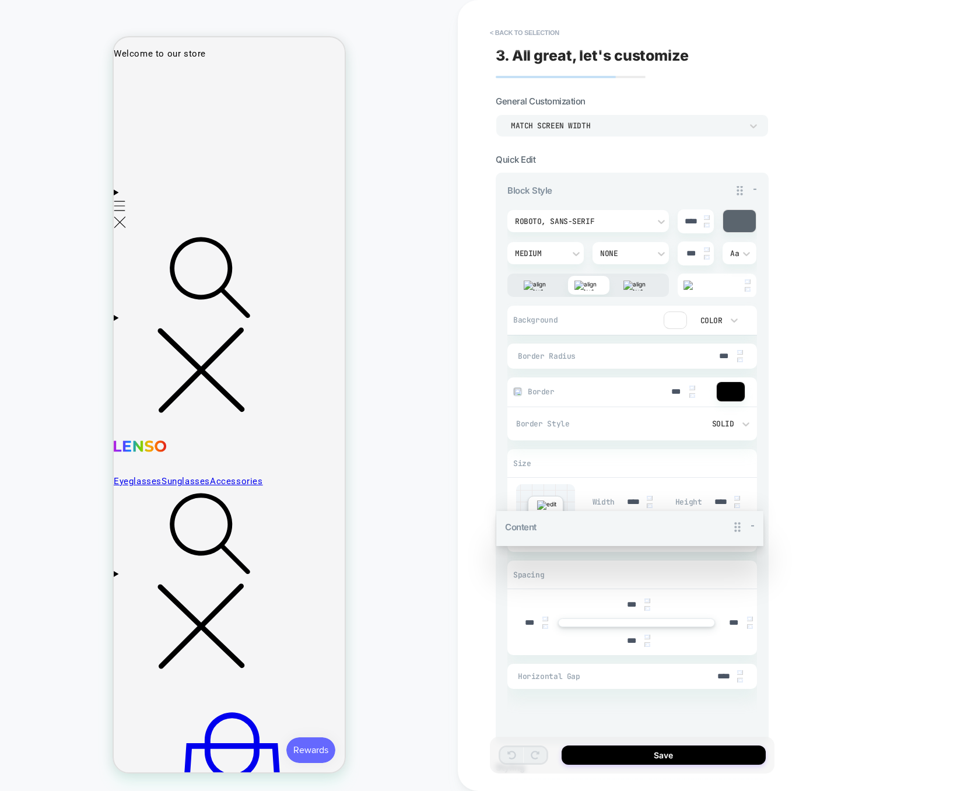
drag, startPoint x: 739, startPoint y: 191, endPoint x: 728, endPoint y: 517, distance: 326.3
type textarea "*"
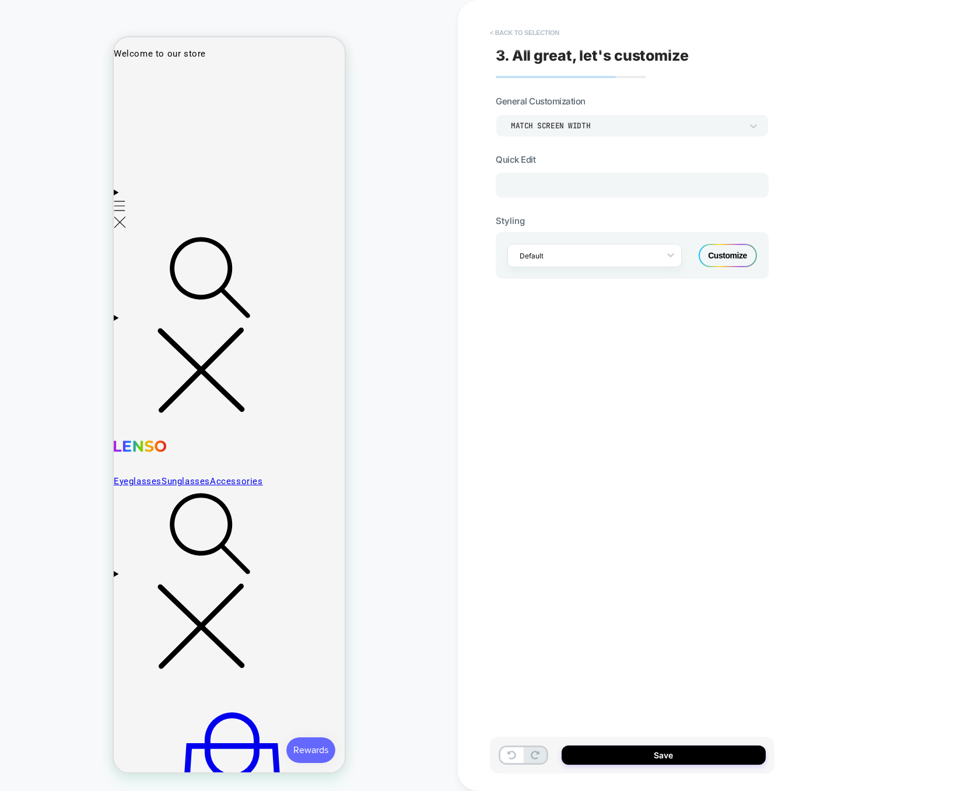
click at [552, 36] on button "< Back to selection" at bounding box center [524, 32] width 81 height 19
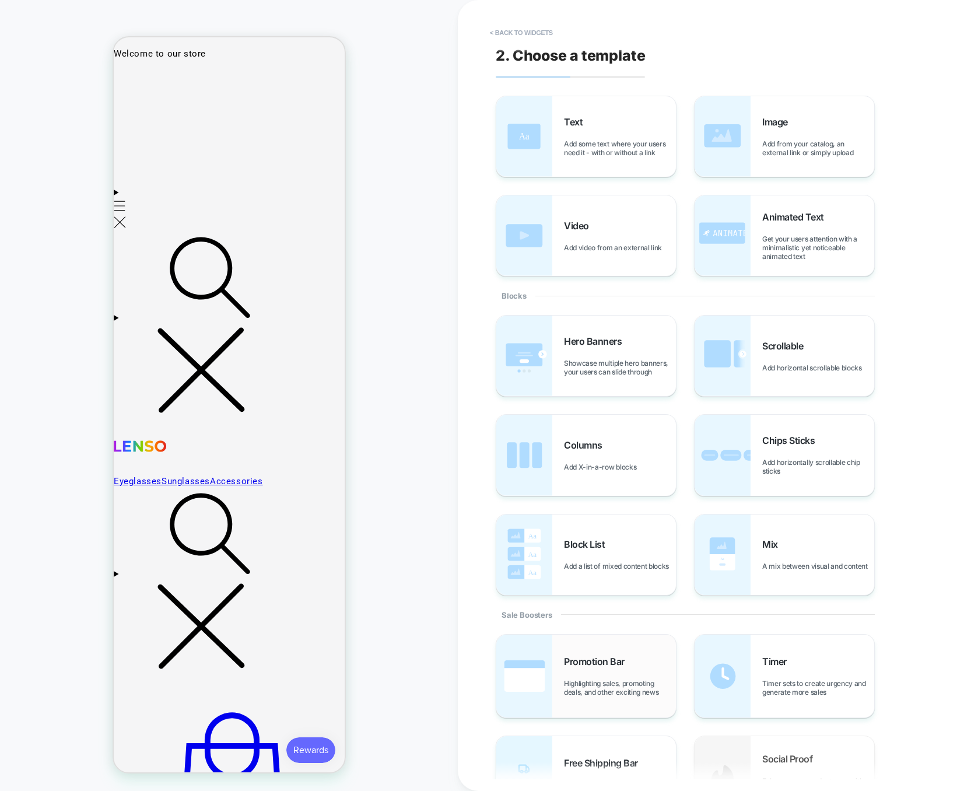
click at [620, 657] on span "Promotion Bar" at bounding box center [597, 662] width 67 height 12
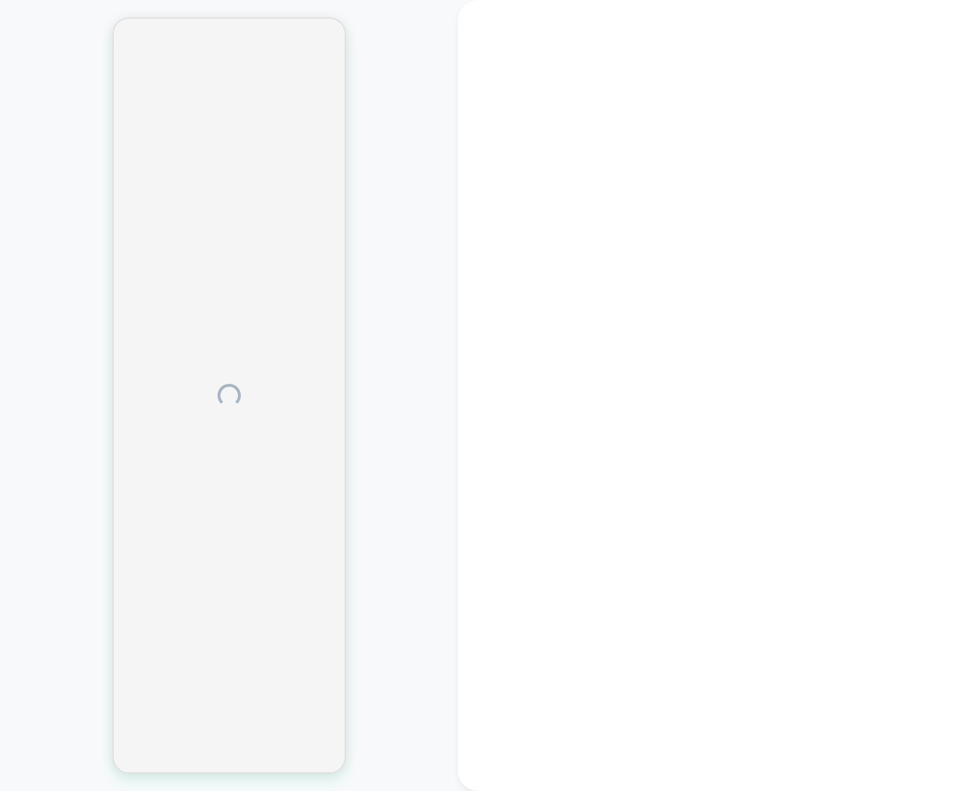
drag, startPoint x: 743, startPoint y: 431, endPoint x: 741, endPoint y: 538, distance: 107.4
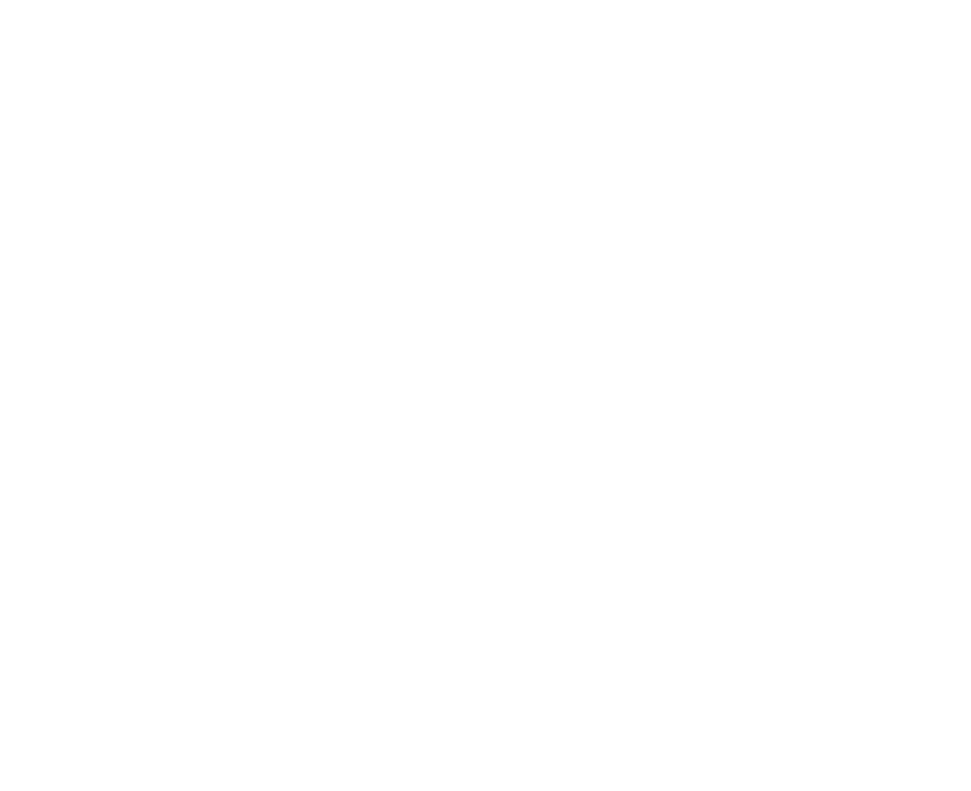
click at [514, 5] on html "Display size not supported Unfortunately, our dashboard is not supported on a m…" at bounding box center [485, 2] width 971 height 5
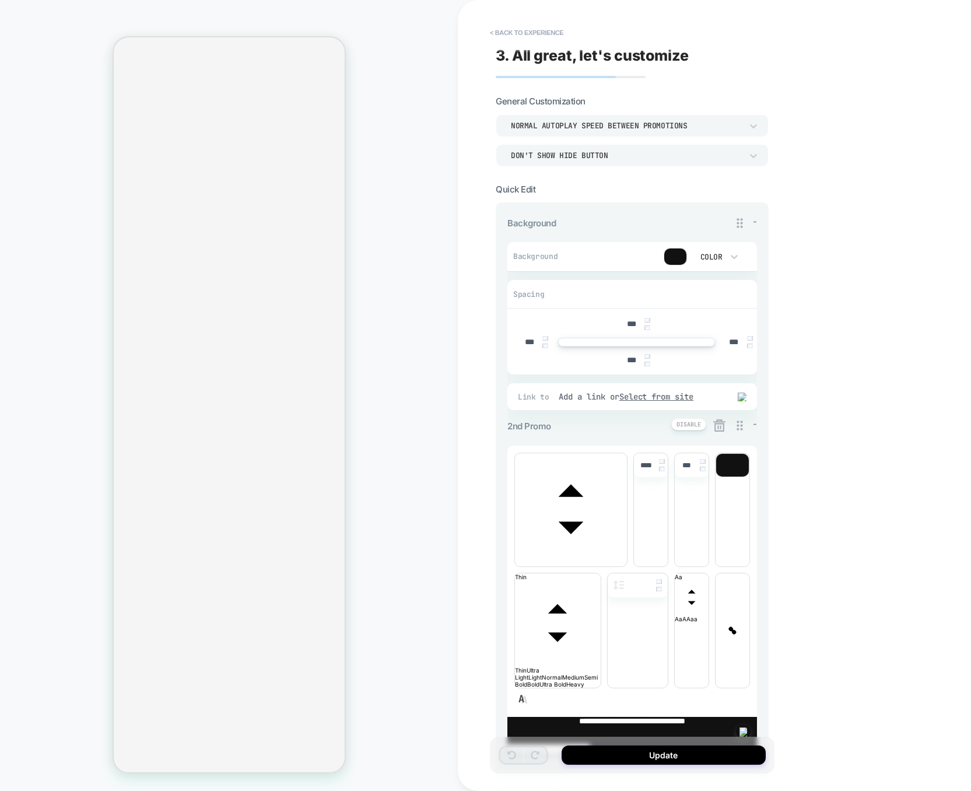
drag, startPoint x: 738, startPoint y: 427, endPoint x: 688, endPoint y: 587, distance: 167.4
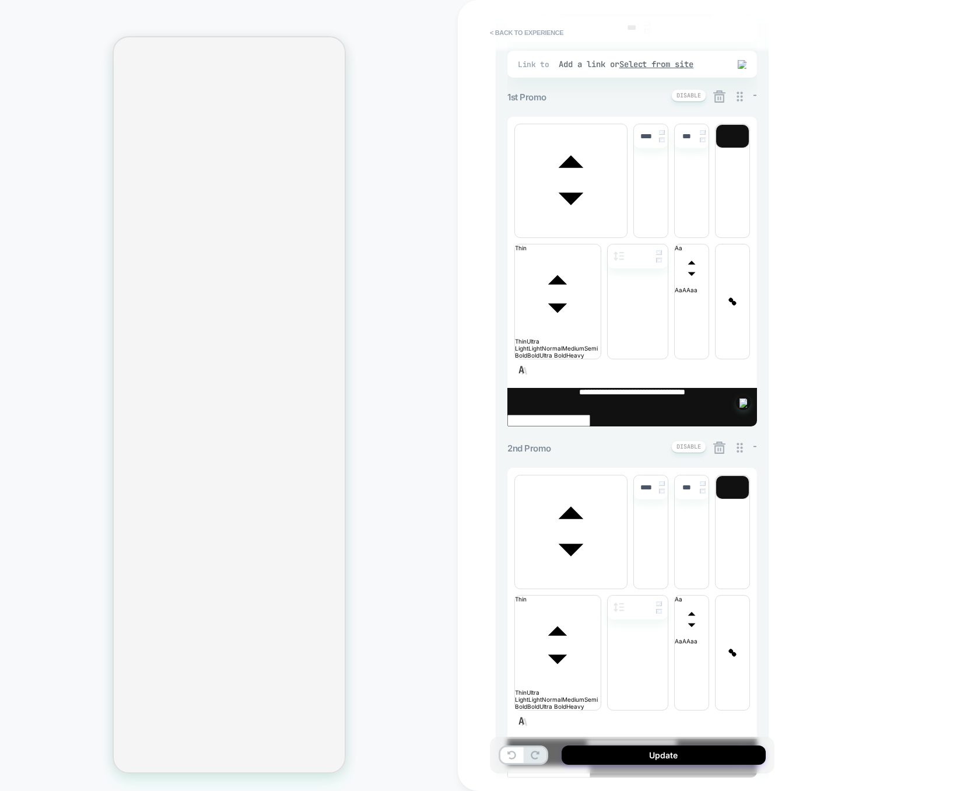
scroll to position [335, 0]
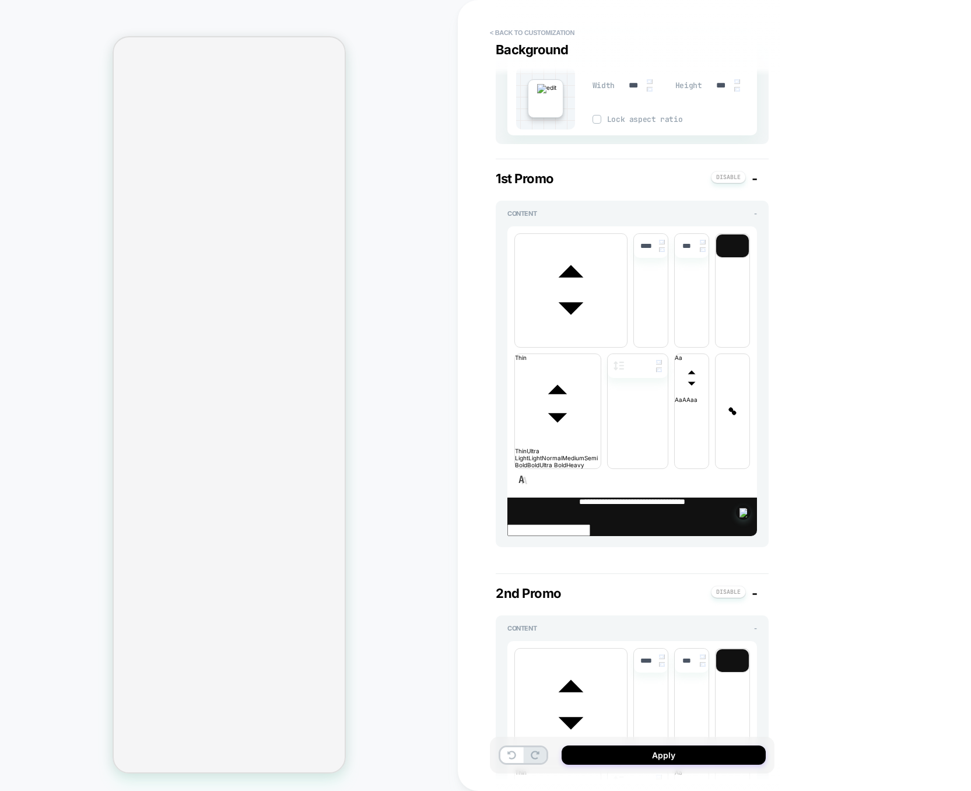
scroll to position [331, 0]
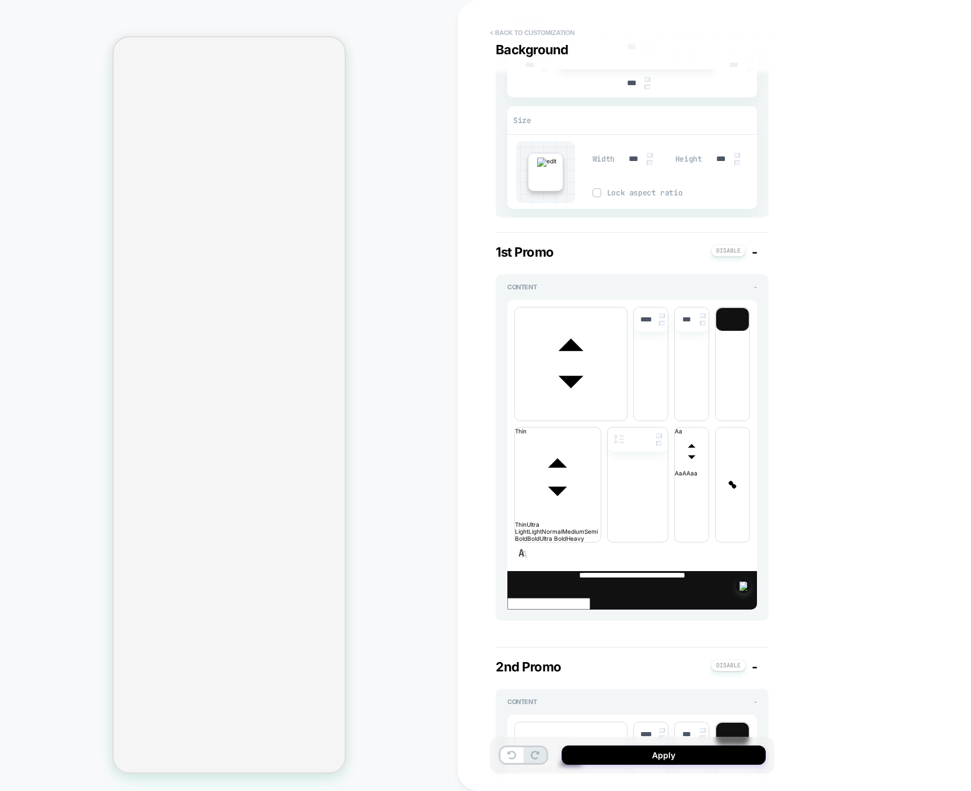
click at [546, 33] on button "< Back to customization" at bounding box center [532, 32] width 96 height 19
